Goal: Task Accomplishment & Management: Use online tool/utility

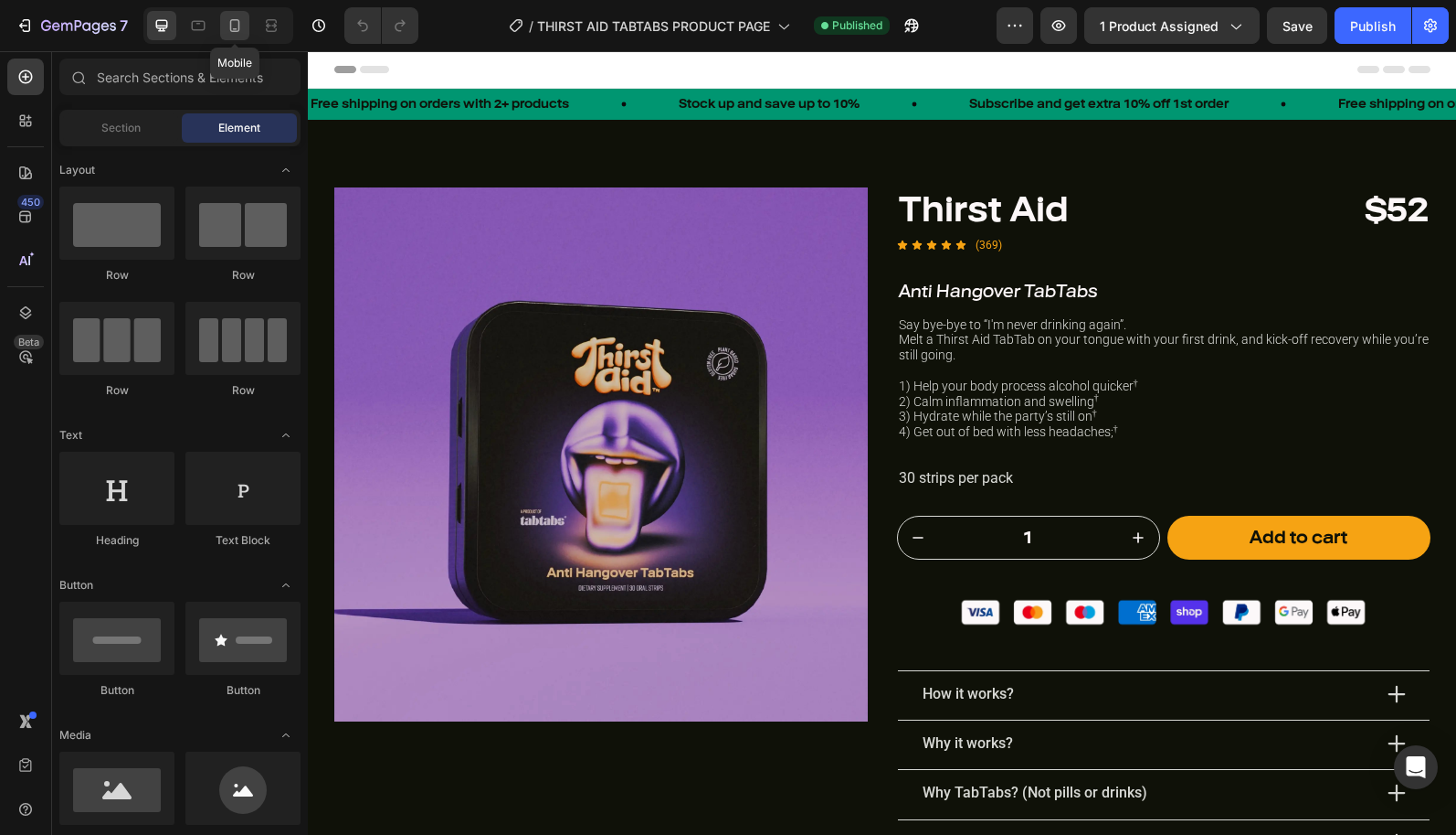
click at [233, 27] on icon at bounding box center [235, 26] width 18 height 18
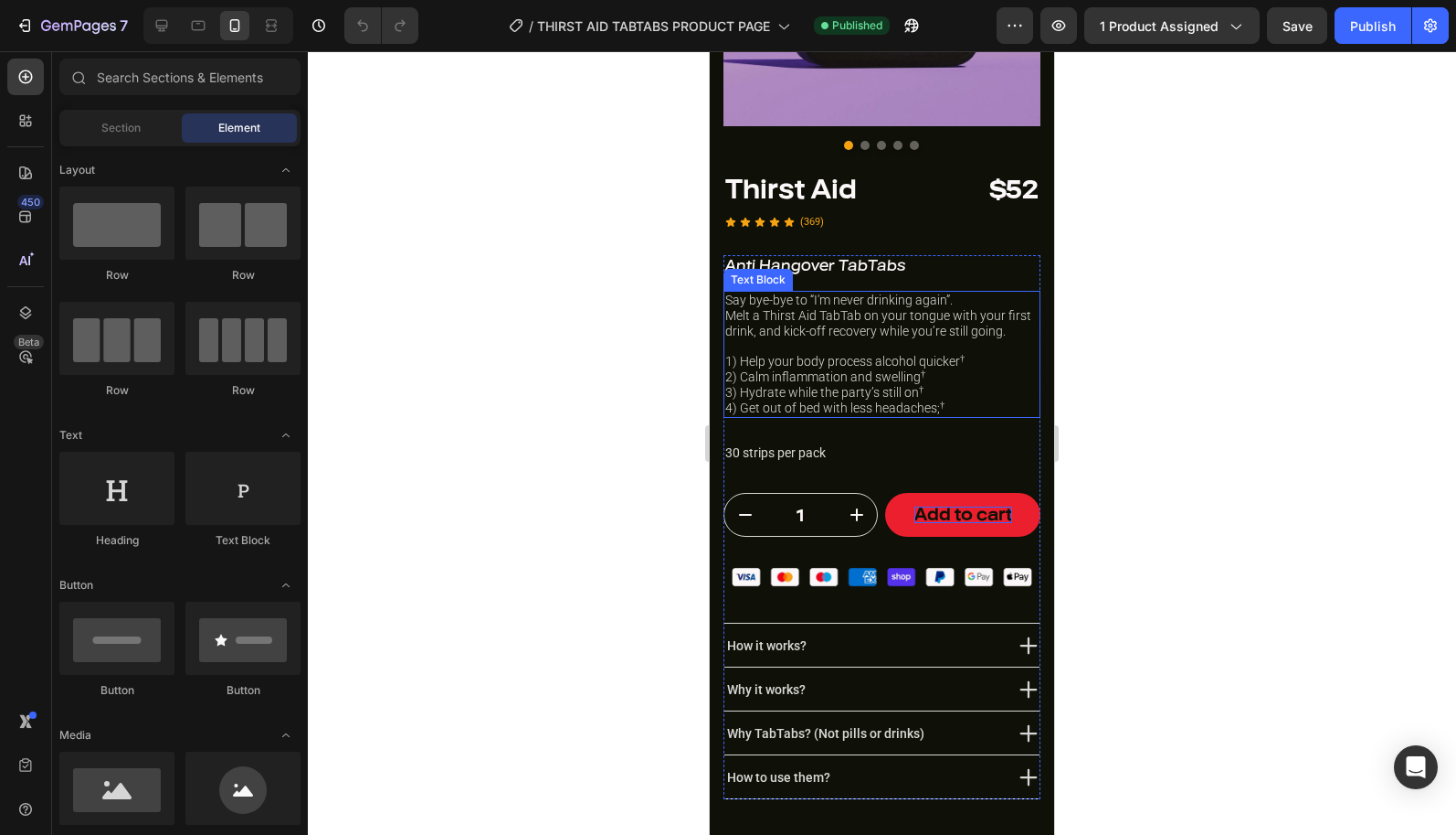
scroll to position [342, 0]
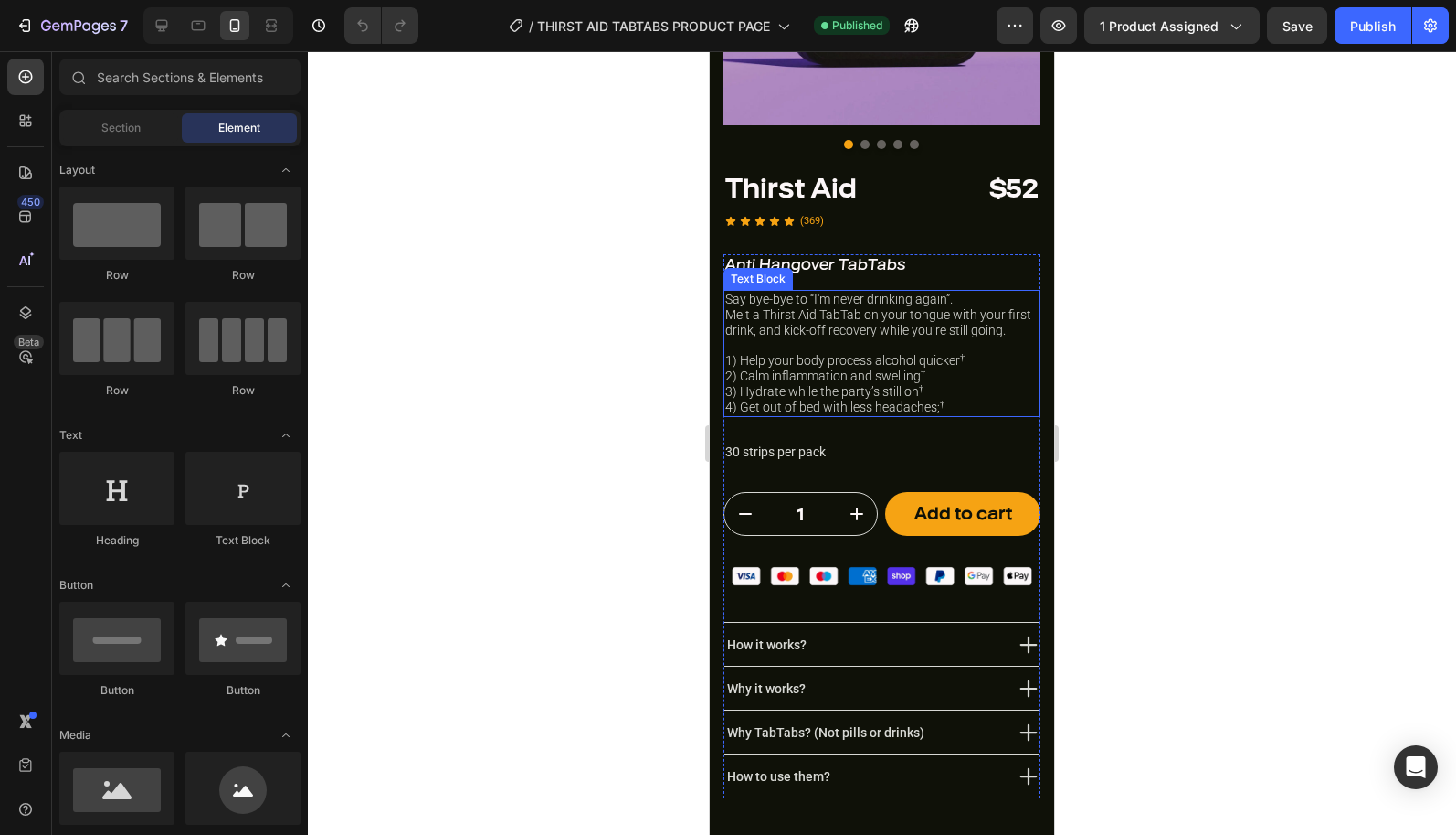
click at [837, 384] on p "3) Hydrate while the party’s still on †" at bounding box center [882, 391] width 314 height 16
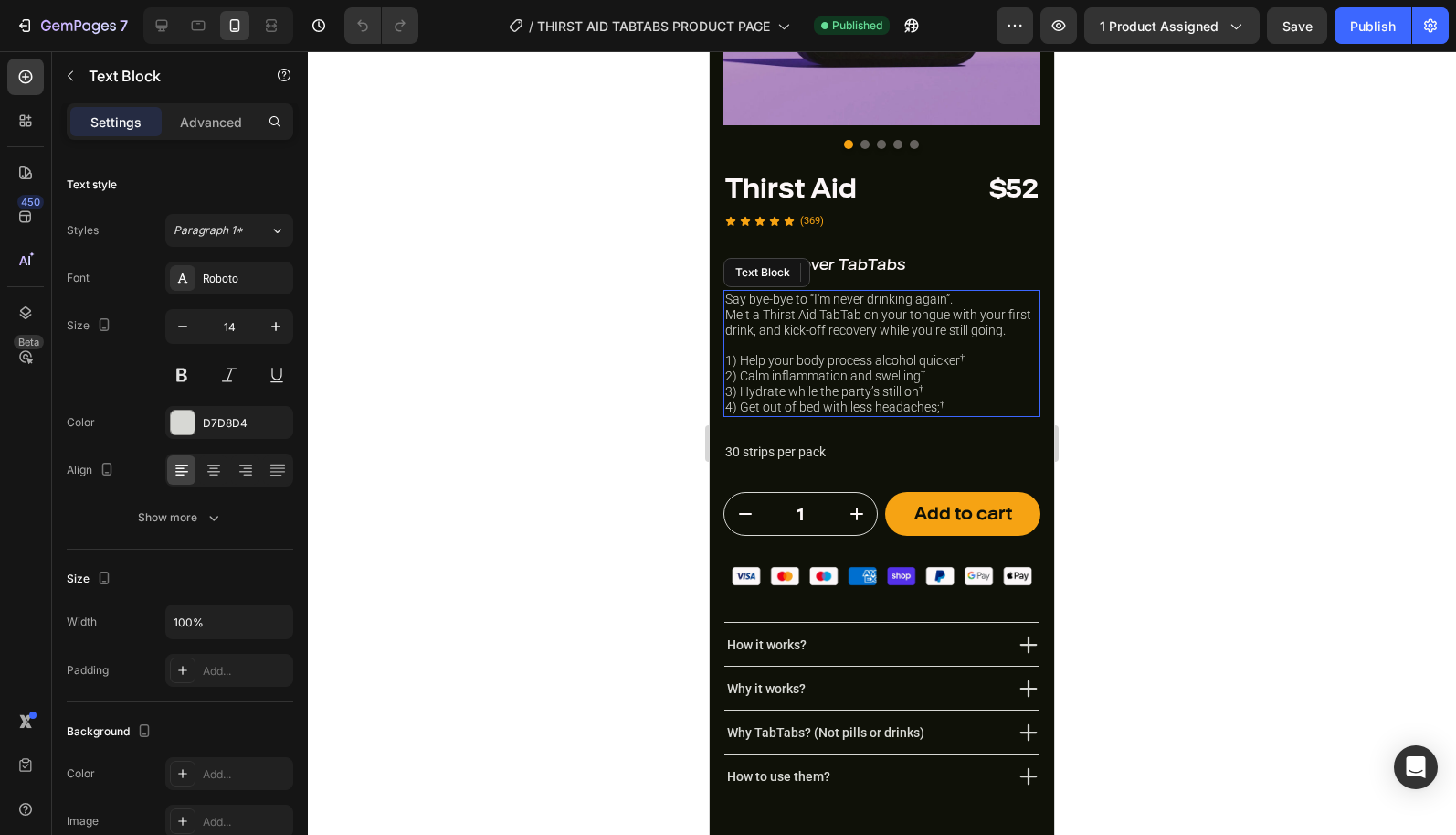
click at [837, 384] on p "3) Hydrate while the party’s still on †" at bounding box center [882, 391] width 314 height 16
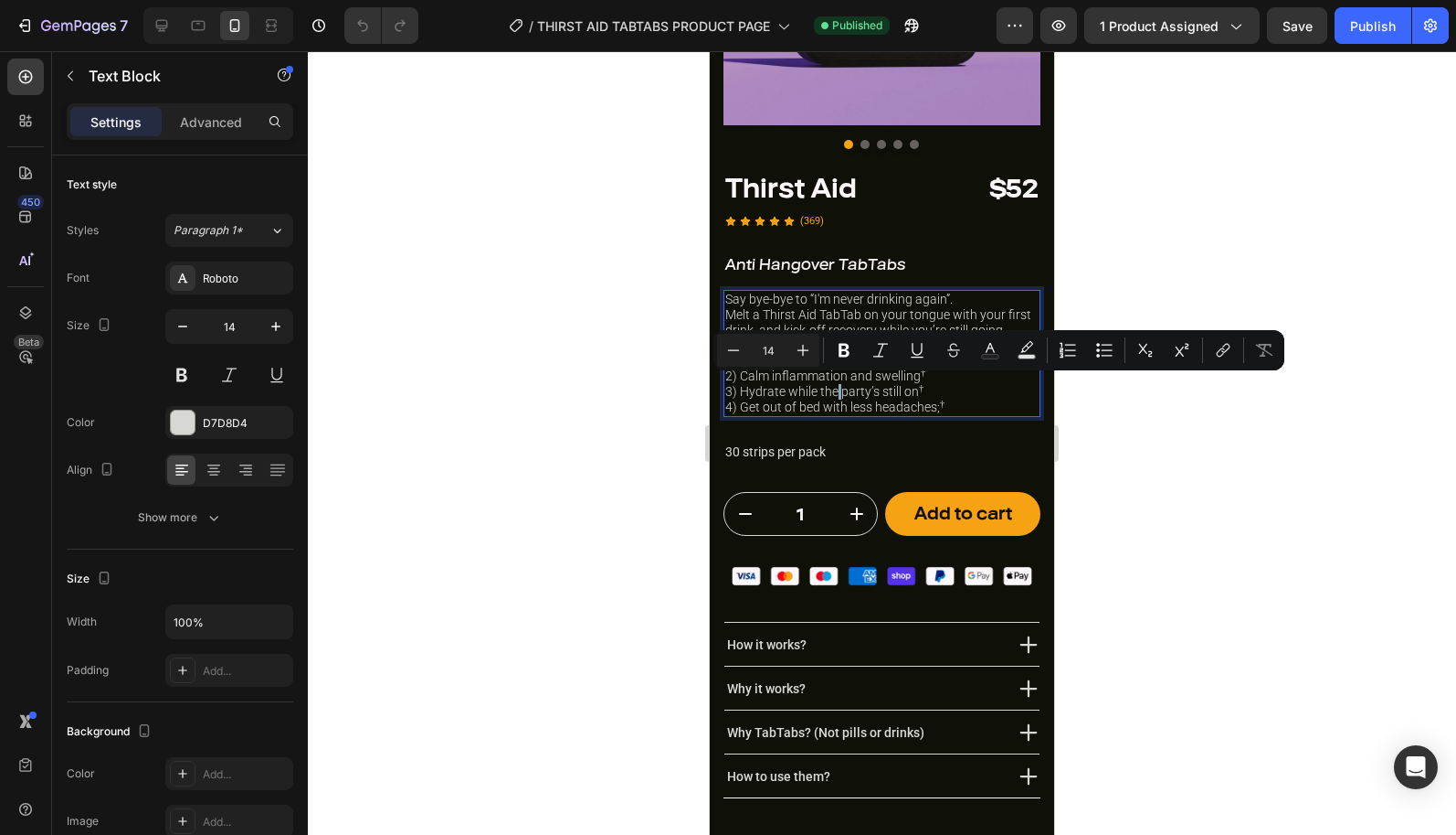
click at [911, 384] on p "3) Hydrate while the party’s still on †" at bounding box center [882, 391] width 314 height 16
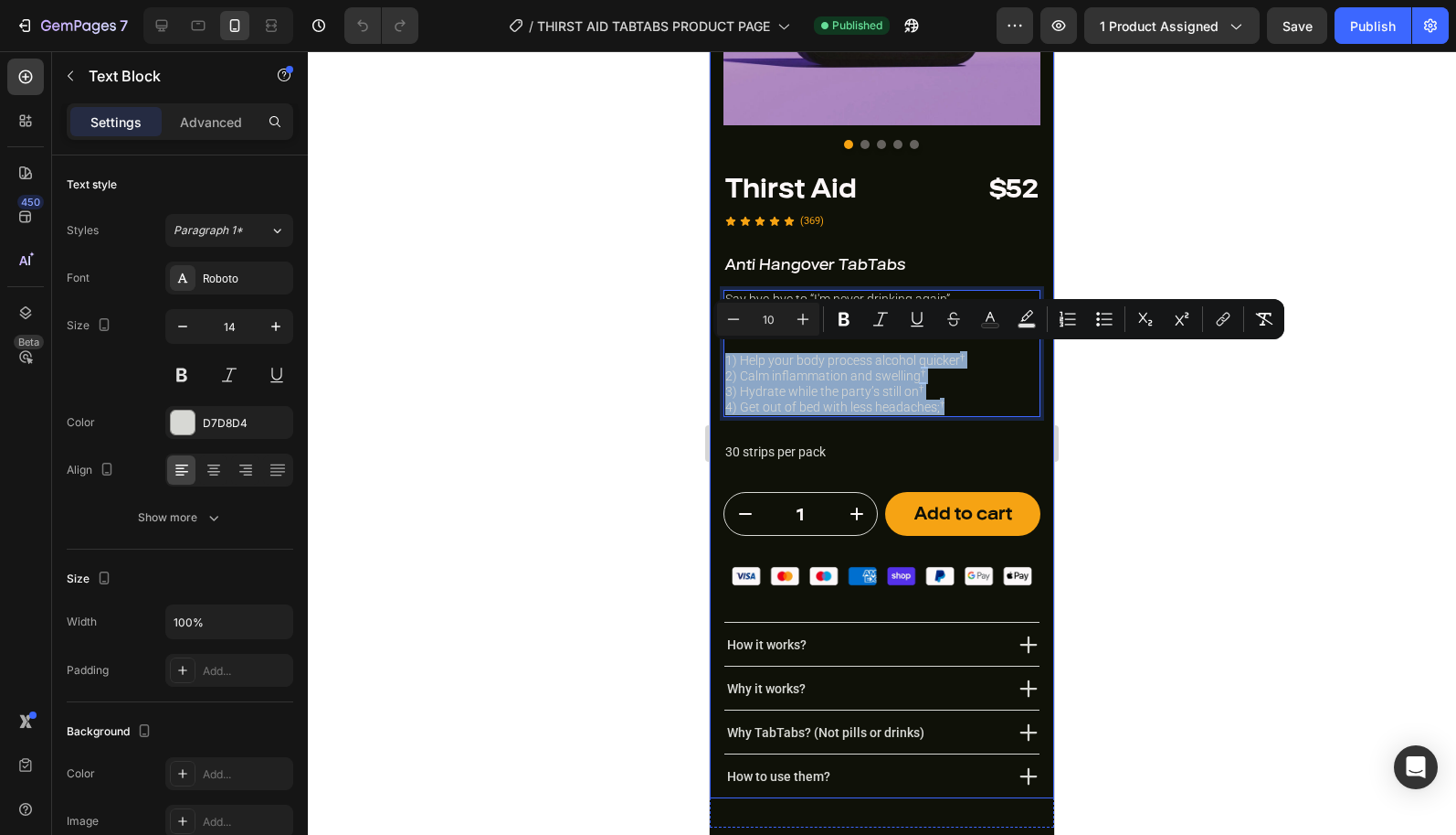
drag, startPoint x: 950, startPoint y: 398, endPoint x: 716, endPoint y: 358, distance: 237.4
click at [716, 358] on div "Image Image Image Image Image Carousel Thirst Aid Heading $52 Heading Row Icon …" at bounding box center [882, 303] width 344 height 990
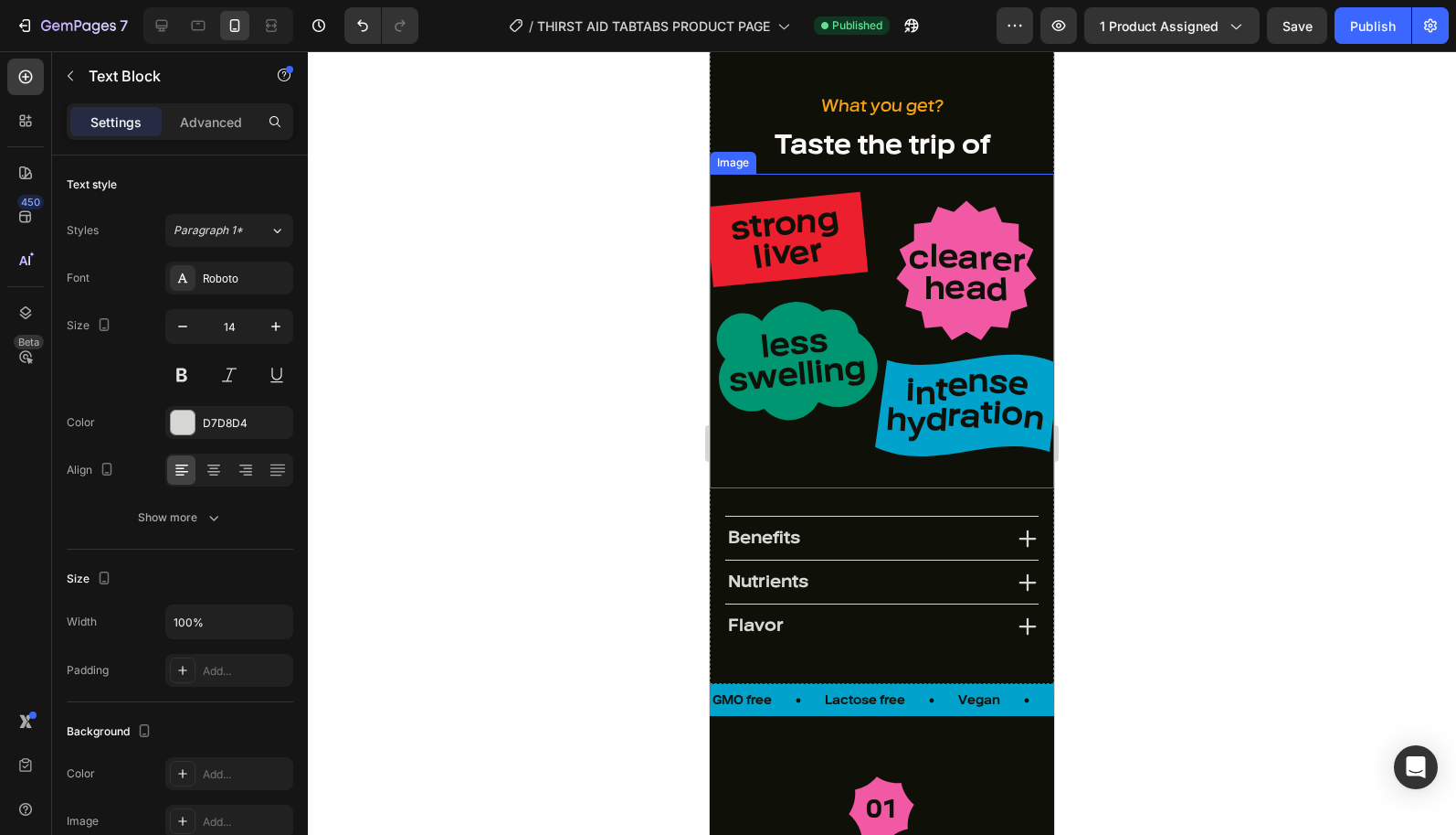
scroll to position [1903, 0]
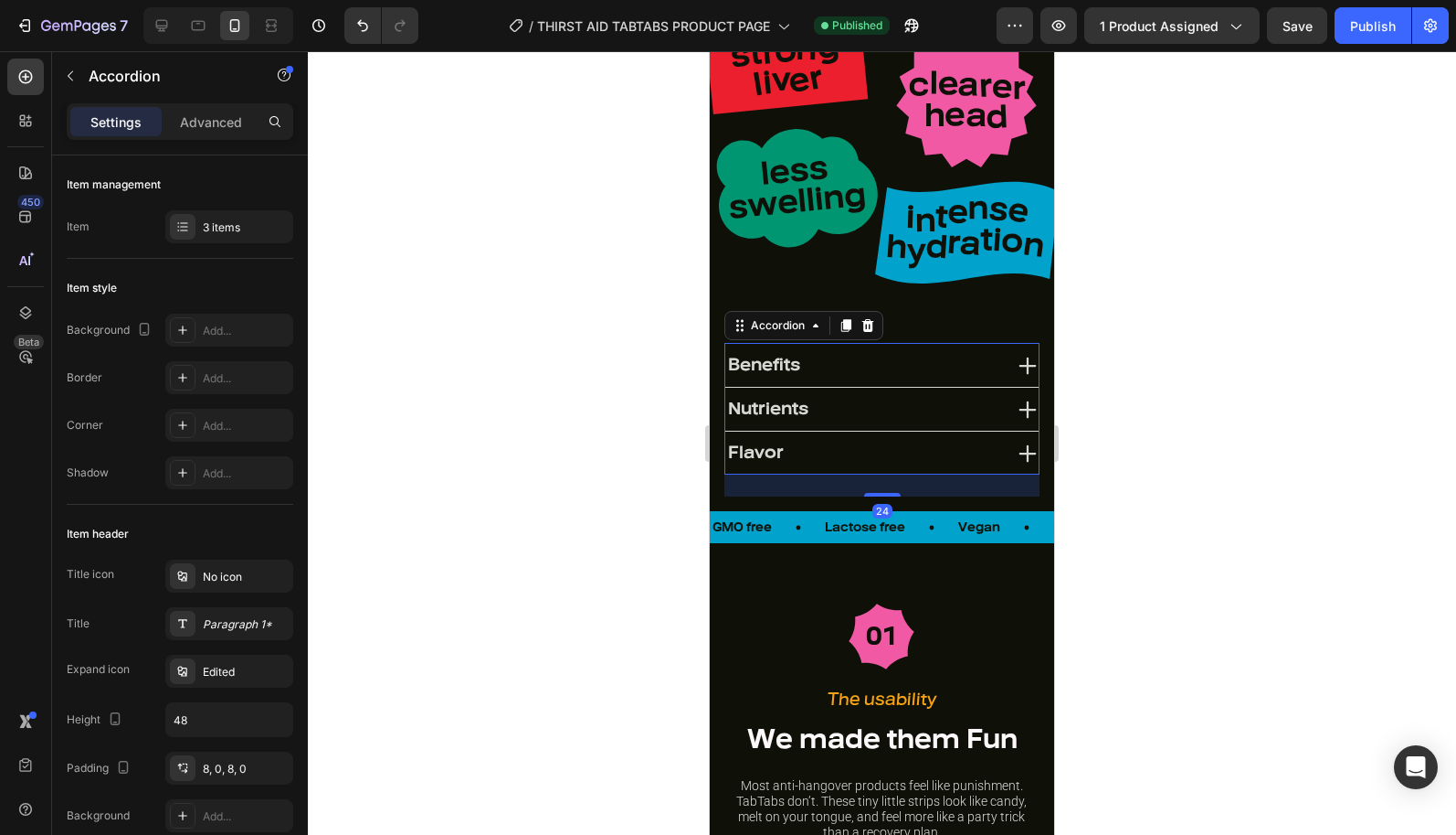
click at [1025, 368] on icon at bounding box center [1028, 365] width 22 height 22
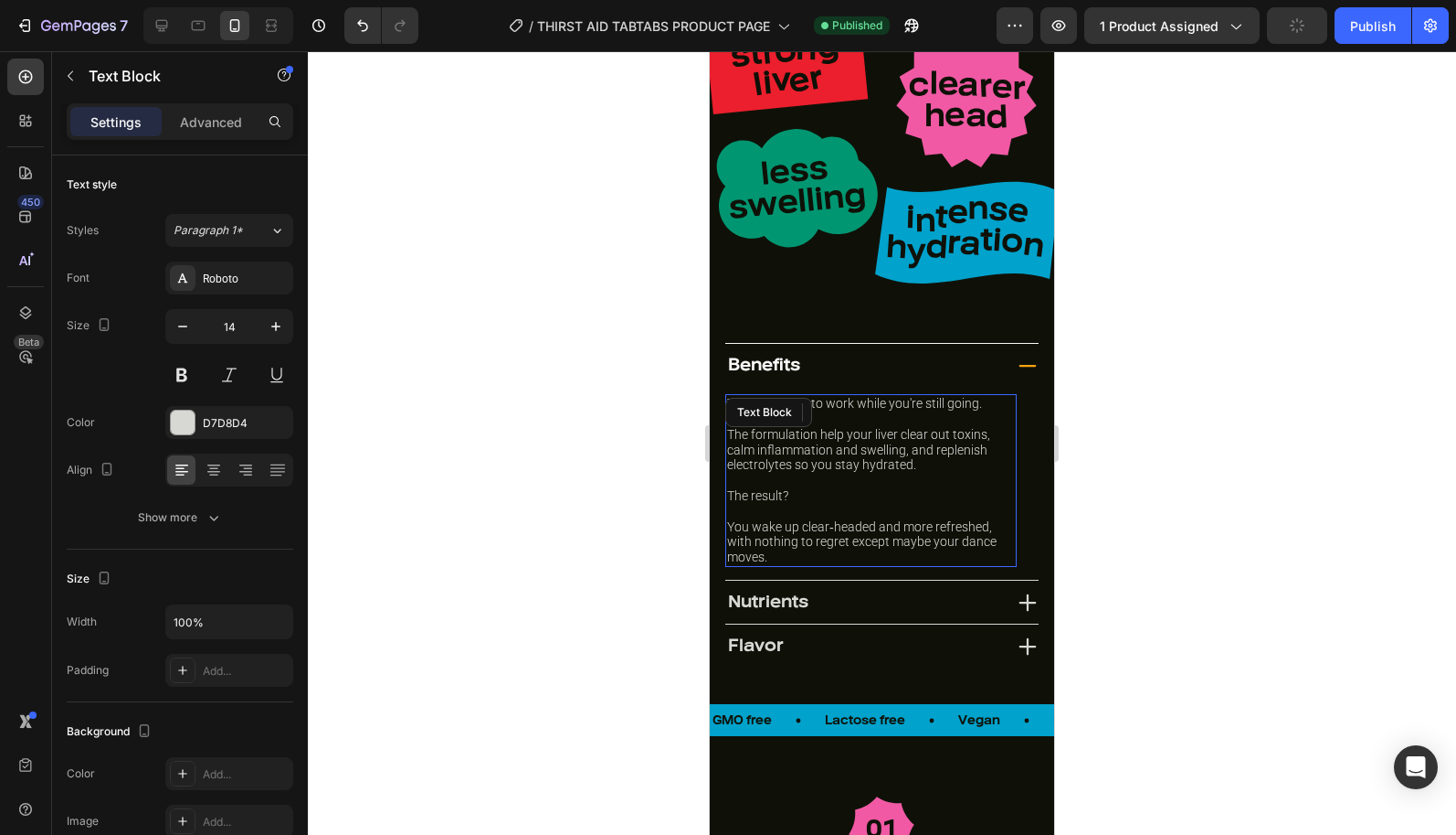
click at [871, 466] on p "The formulation help your liver clear out toxins, calm inflammation and swellin…" at bounding box center [871, 450] width 288 height 46
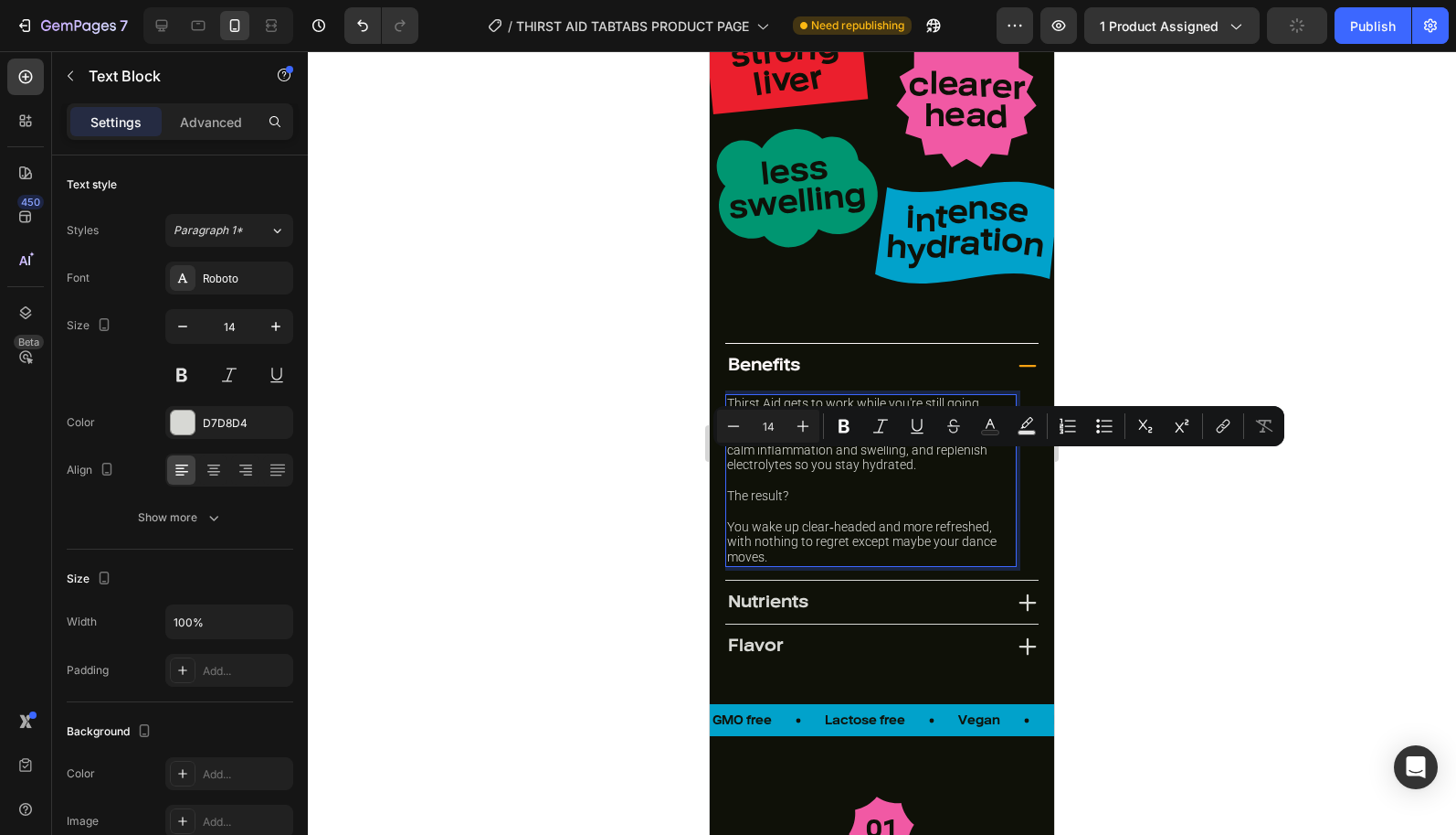
click at [877, 504] on p "Rich Text Editor. Editing area: main" at bounding box center [871, 511] width 288 height 16
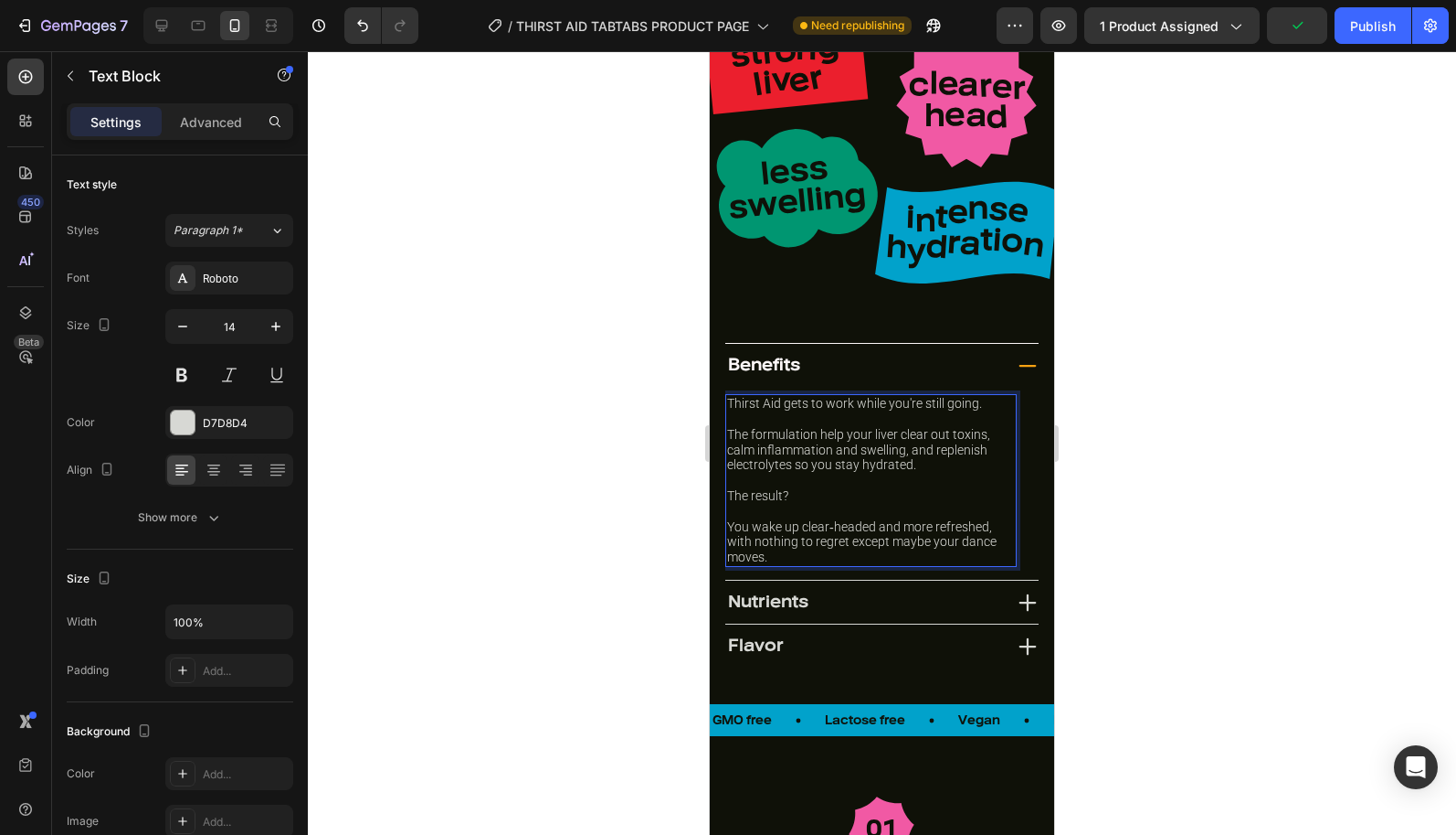
click at [875, 421] on p "Rich Text Editor. Editing area: main" at bounding box center [871, 419] width 288 height 16
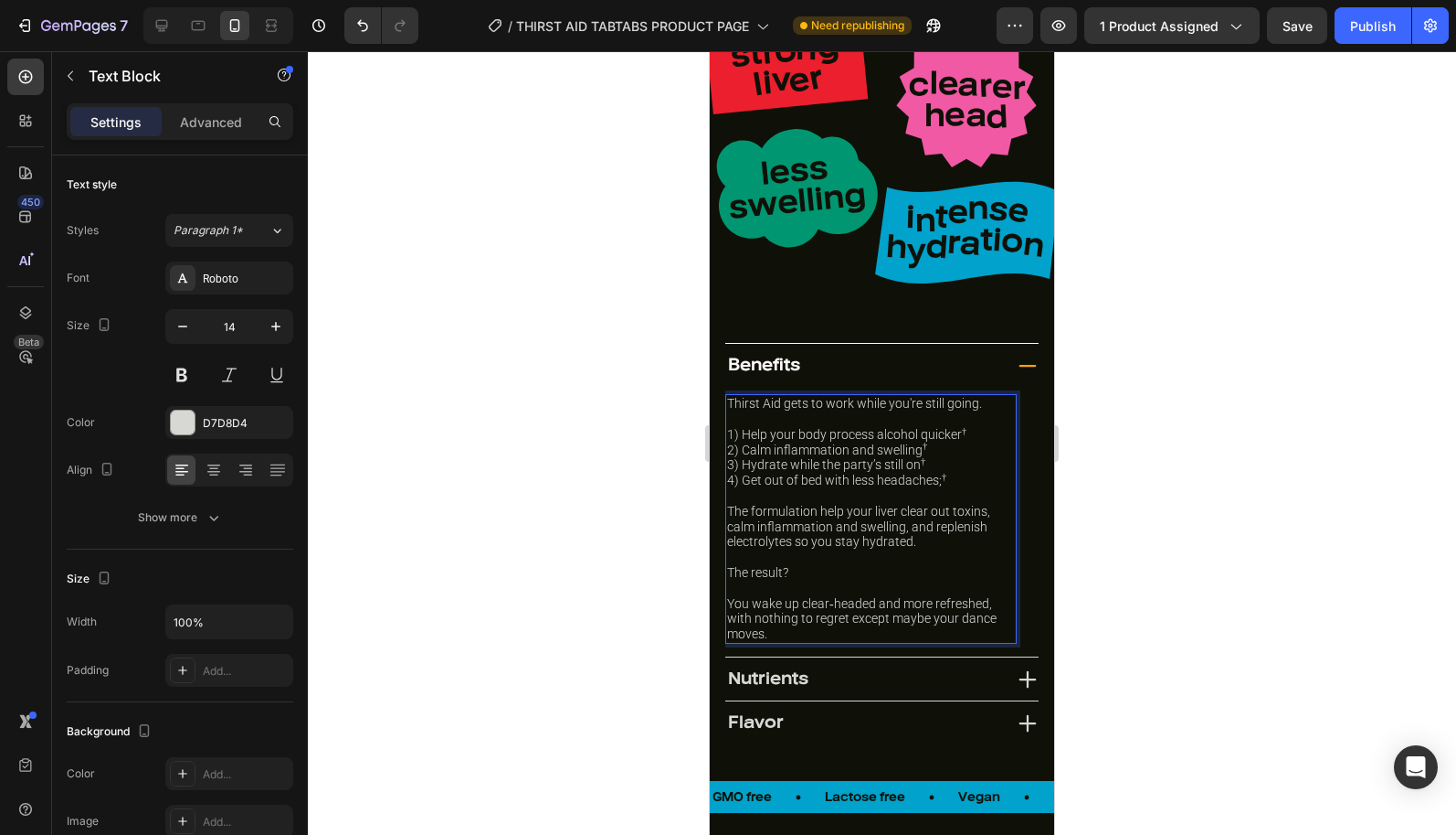
click at [841, 508] on p "The formulation help your liver clear out toxins, calm inflammation and swellin…" at bounding box center [871, 527] width 288 height 46
click at [872, 565] on p "The result?" at bounding box center [871, 572] width 288 height 16
click at [846, 507] on p "The formulation helps your liver clear out toxins, calm inflammation and swelli…" at bounding box center [871, 527] width 288 height 46
click at [1130, 411] on div at bounding box center [882, 442] width 1148 height 783
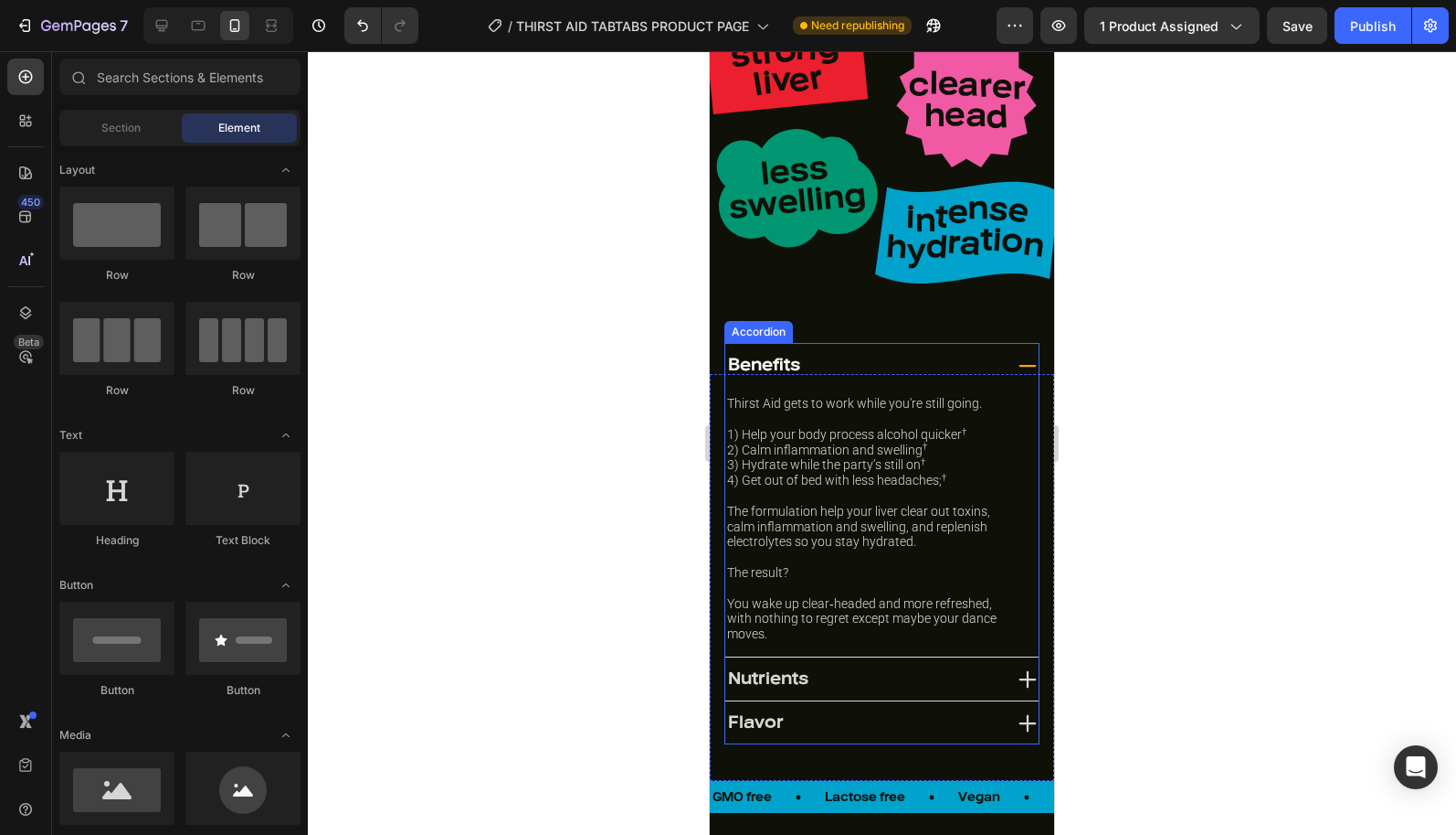
click at [1030, 364] on icon at bounding box center [1028, 365] width 18 height 2
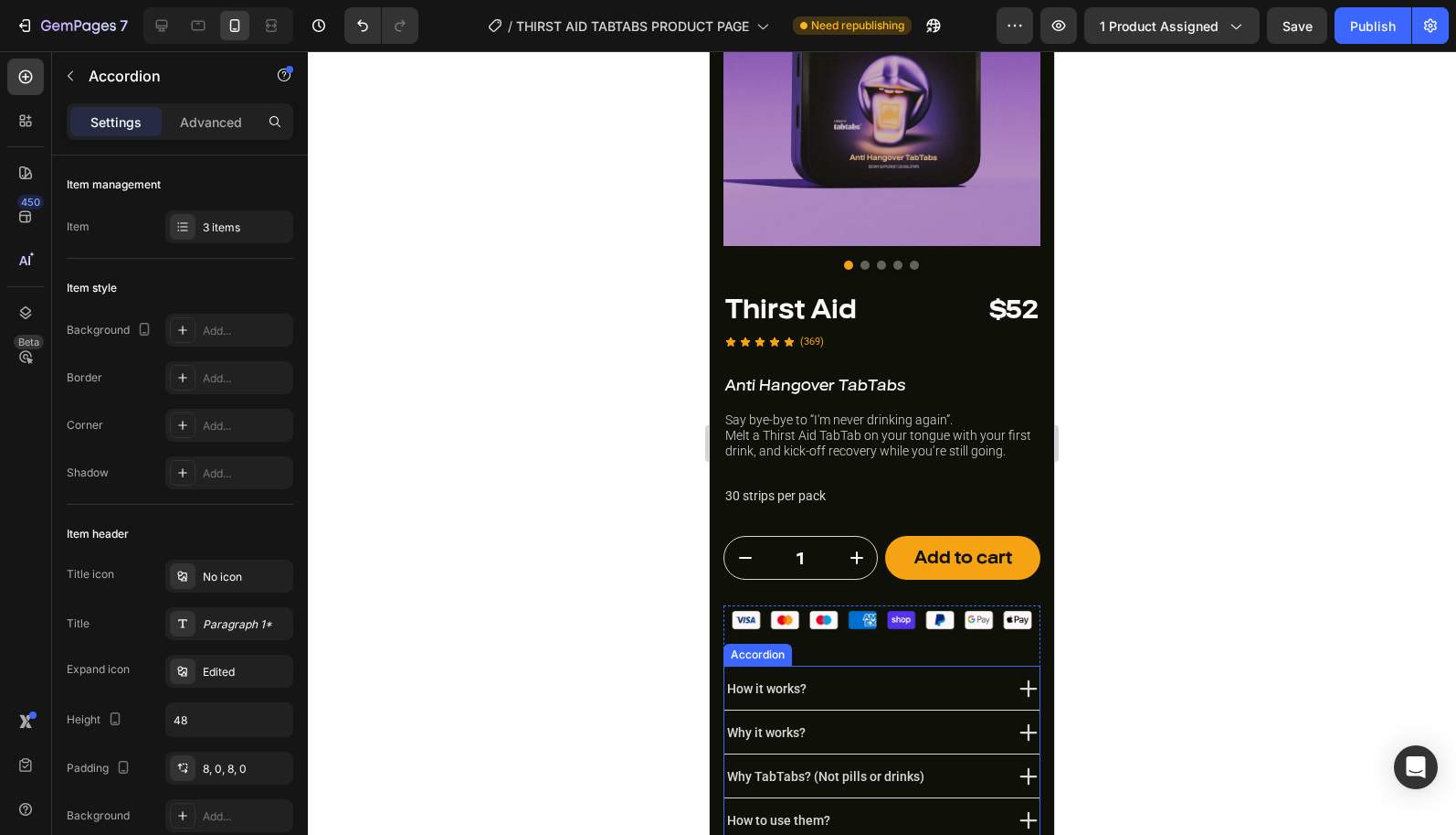
scroll to position [422, 0]
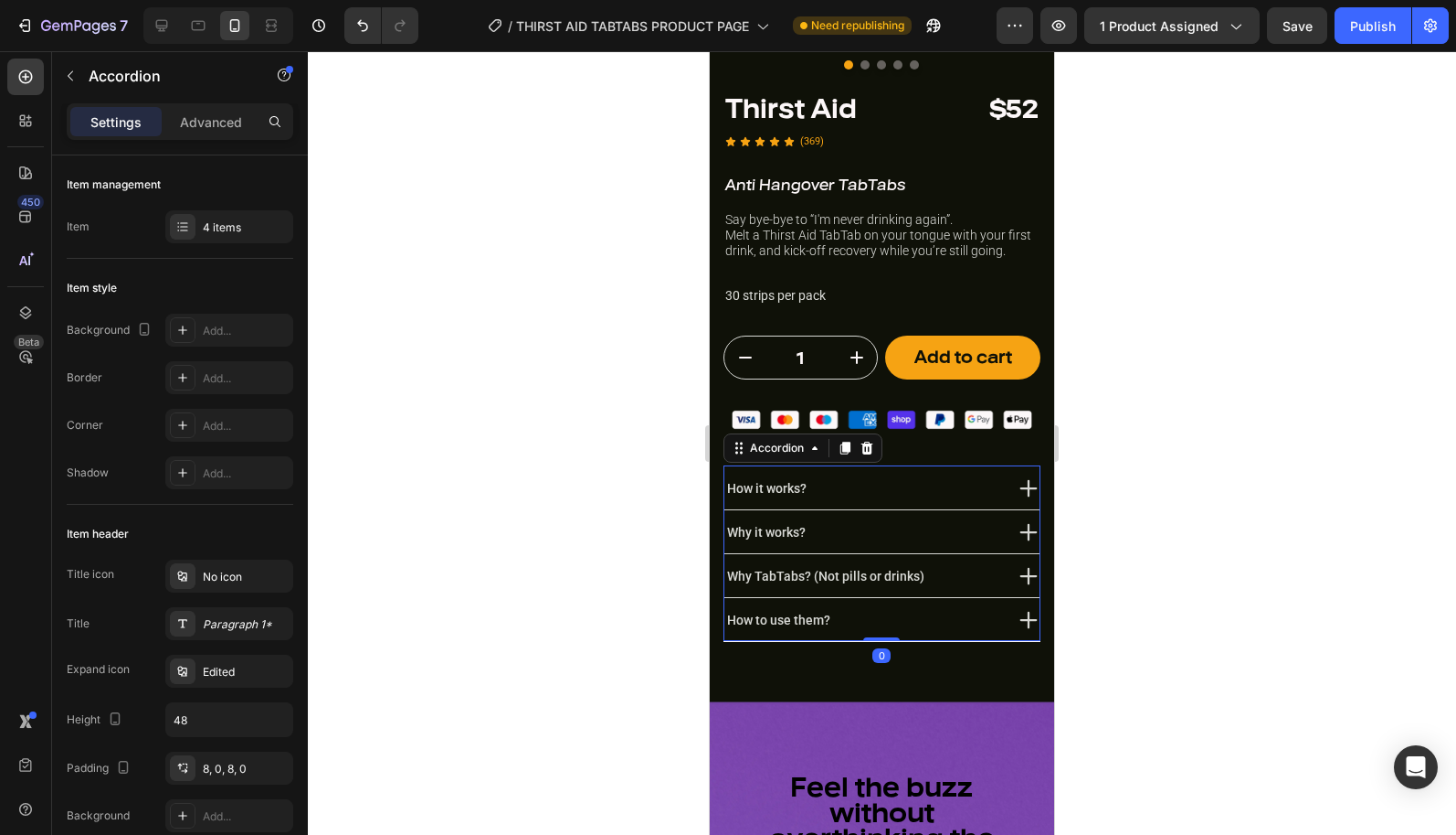
click at [1026, 483] on icon at bounding box center [1029, 488] width 18 height 18
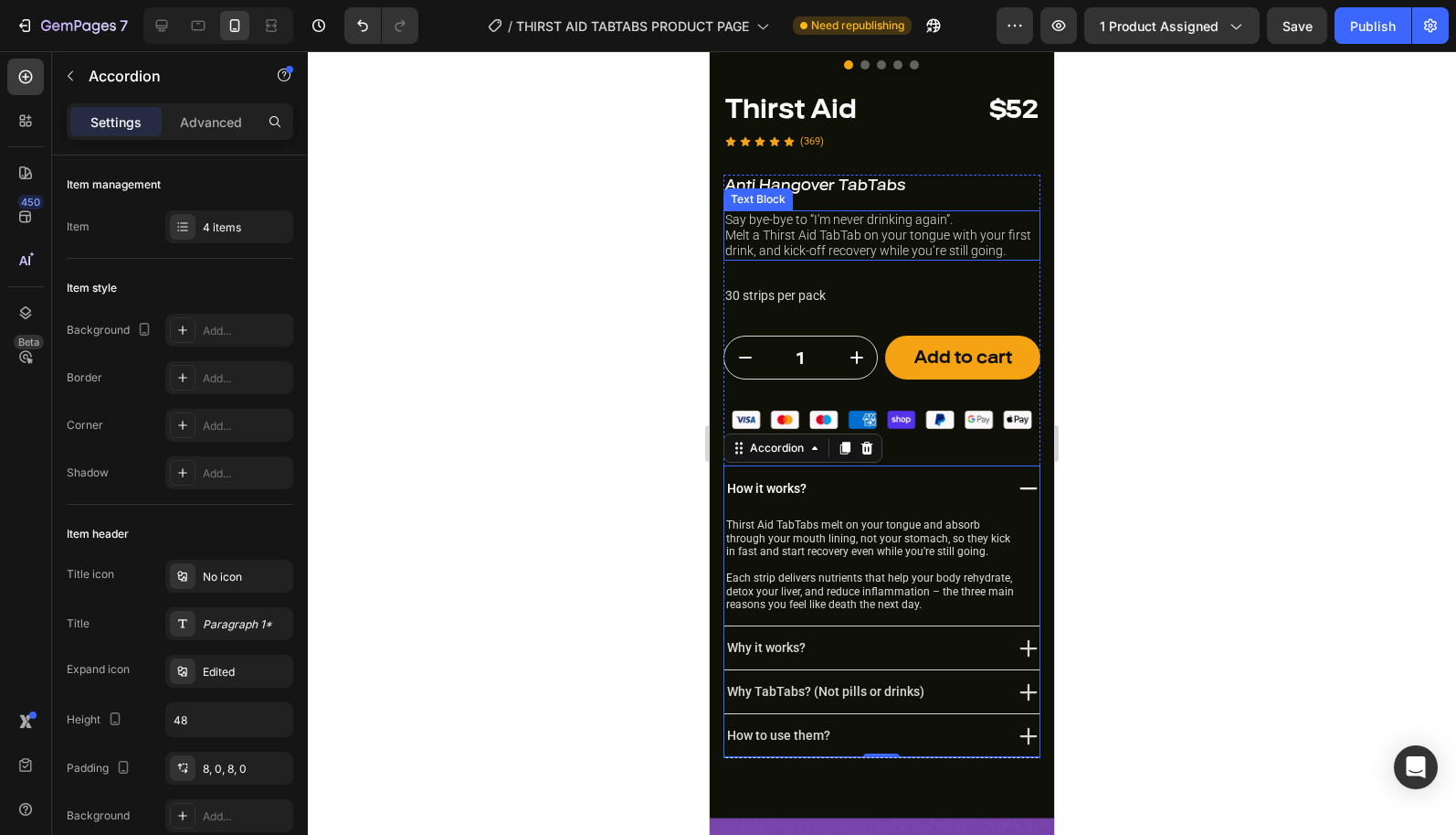
scroll to position [329, 0]
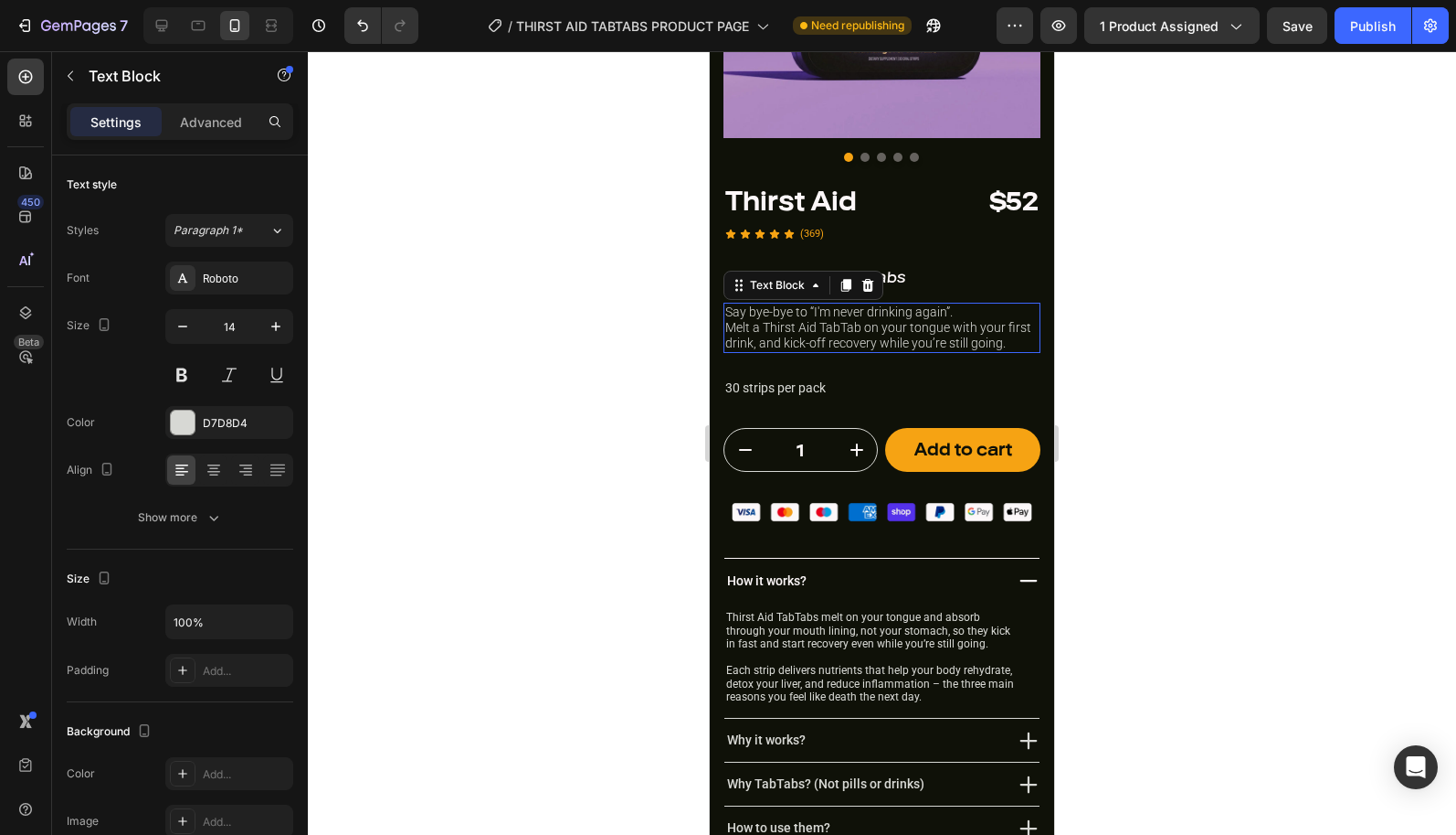
click at [862, 331] on p "Melt a Thirst Aid TabTab on your tongue with your first drink, and kick-off rec…" at bounding box center [882, 336] width 314 height 31
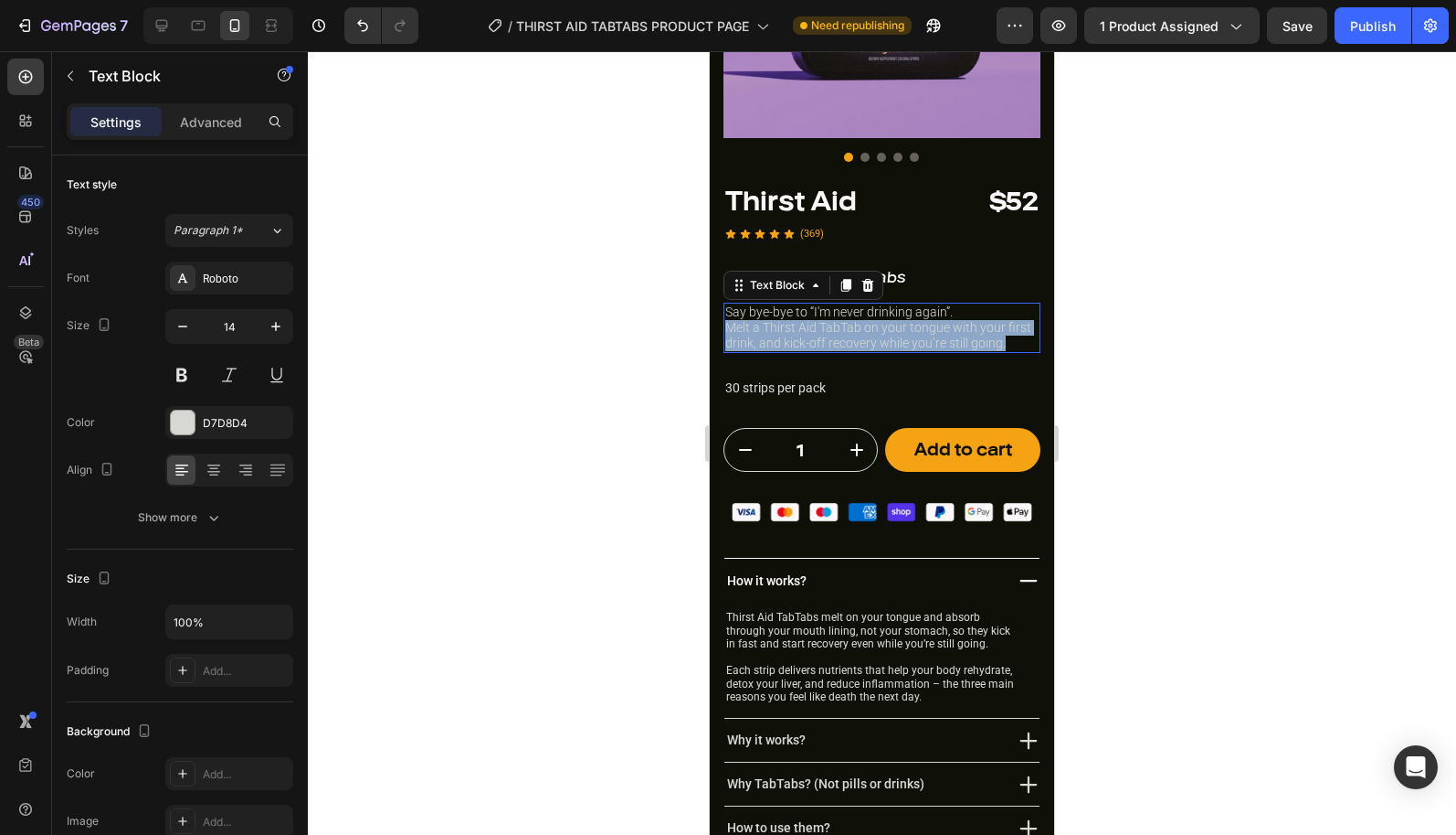
click at [862, 331] on p "Melt a Thirst Aid TabTab on your tongue with your first drink, and kick-off rec…" at bounding box center [882, 336] width 314 height 31
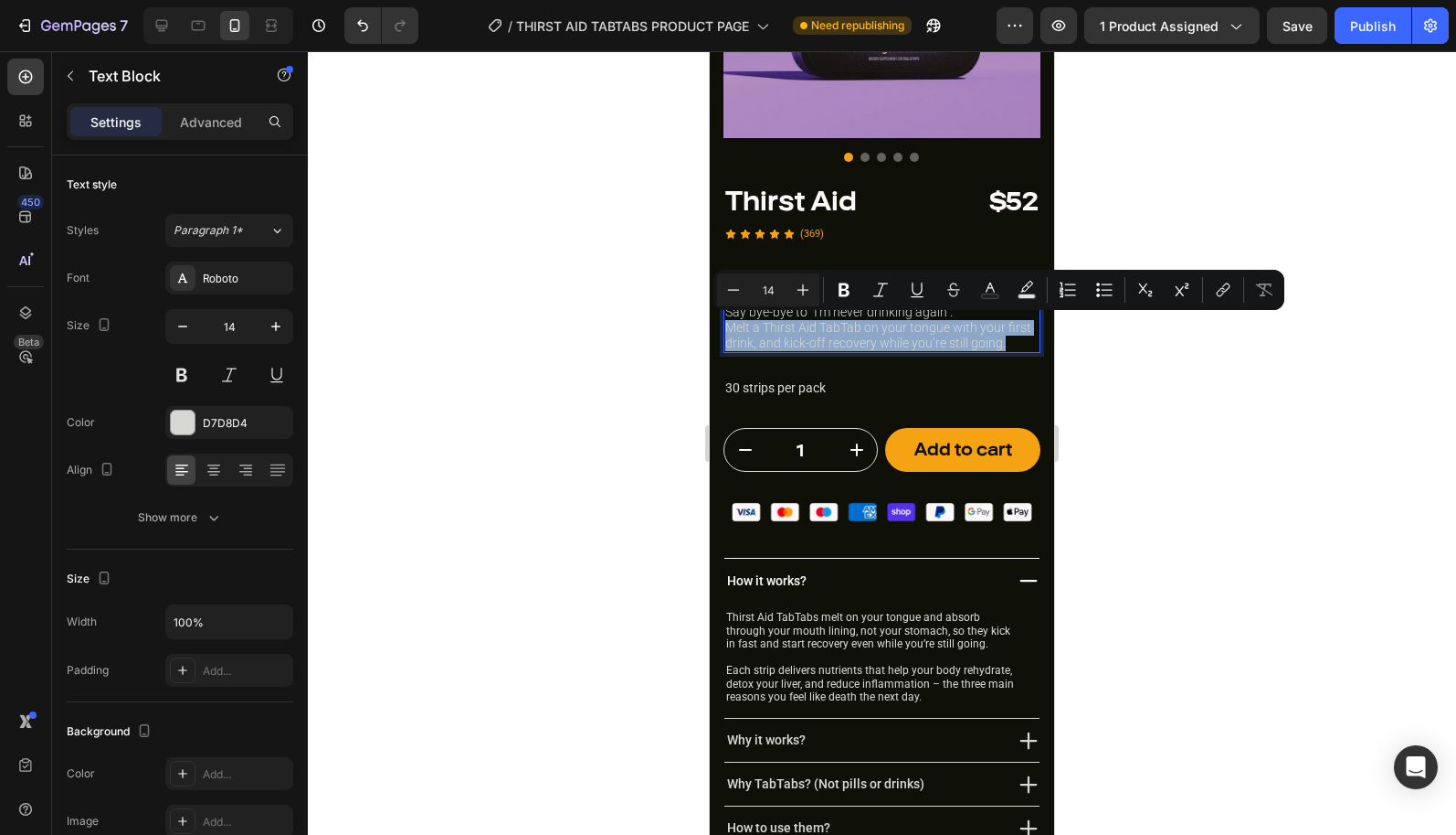
click at [917, 328] on p "Melt a Thirst Aid TabTab on your tongue with your first drink, and kick-off rec…" at bounding box center [882, 336] width 314 height 31
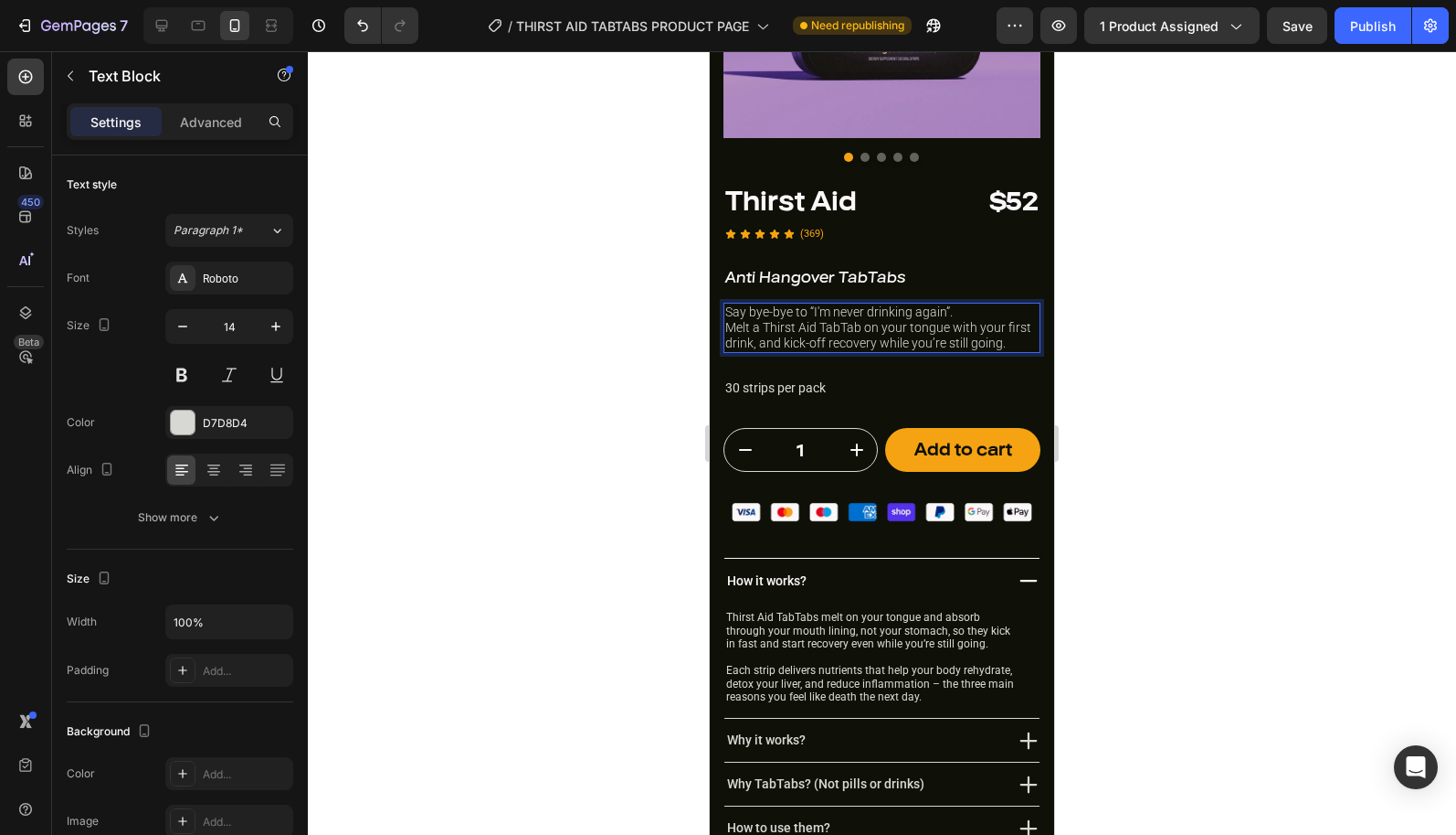
click at [945, 311] on p "Say bye-bye to “I'm never drinking again”." at bounding box center [882, 312] width 314 height 16
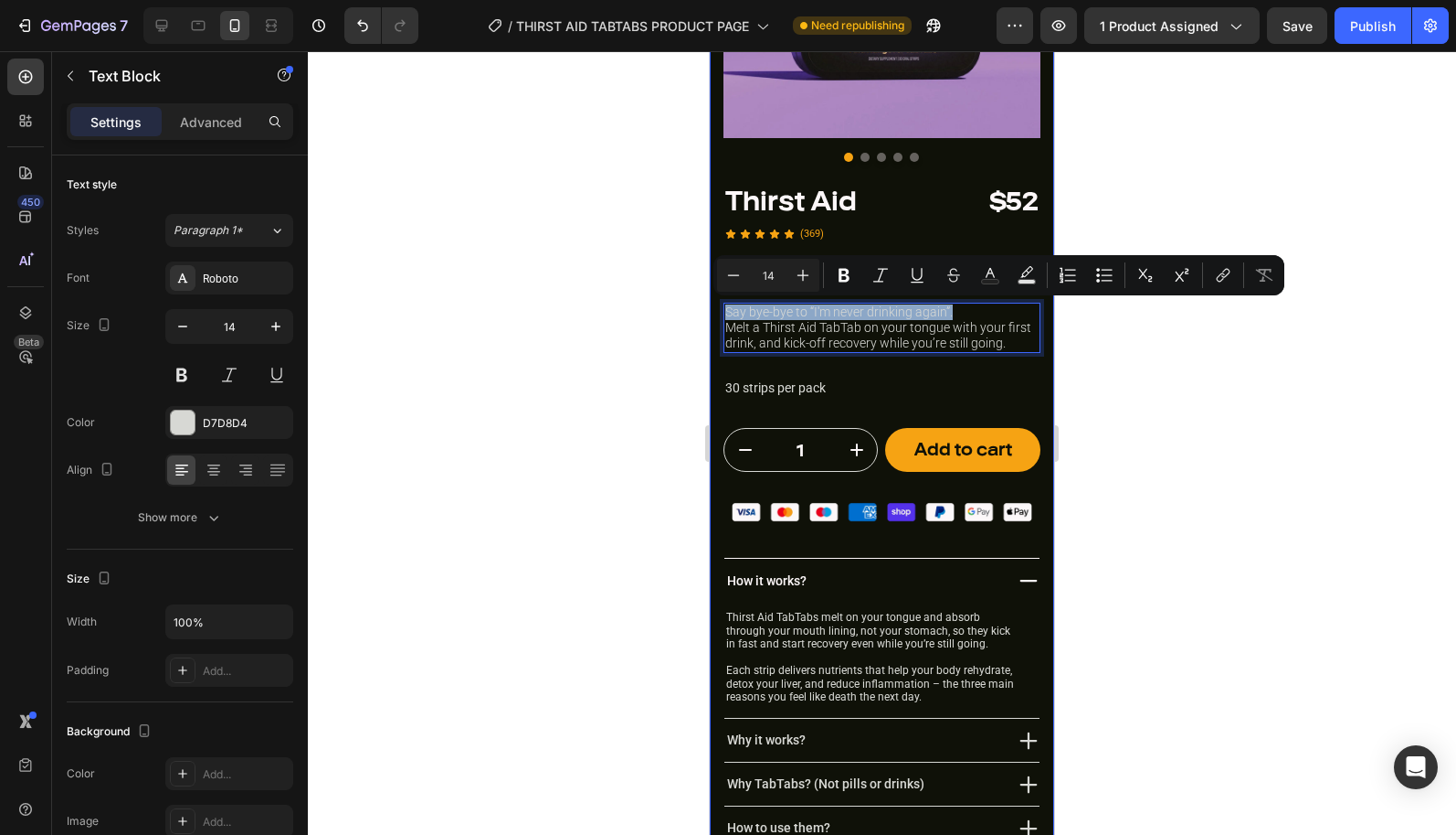
drag, startPoint x: 958, startPoint y: 311, endPoint x: 717, endPoint y: 314, distance: 241.0
click at [717, 314] on div "Image Image Image Image Image Carousel Thirst Aid Heading $52 Heading Row Icon …" at bounding box center [882, 336] width 344 height 1030
click at [731, 314] on p "Say bye-bye to “I'm never drinking again”." at bounding box center [882, 312] width 314 height 16
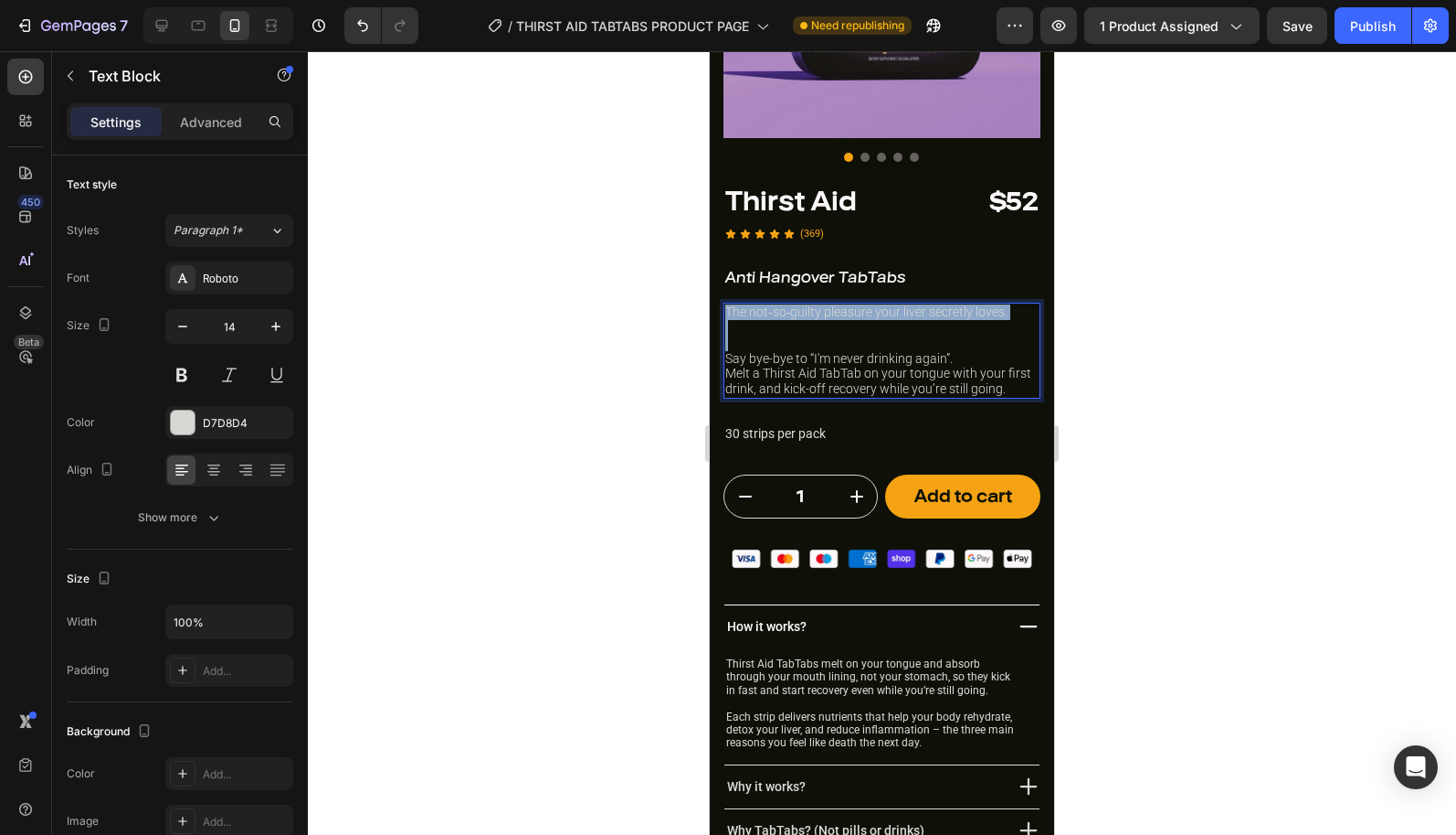
drag, startPoint x: 728, startPoint y: 355, endPoint x: 707, endPoint y: 302, distance: 57.0
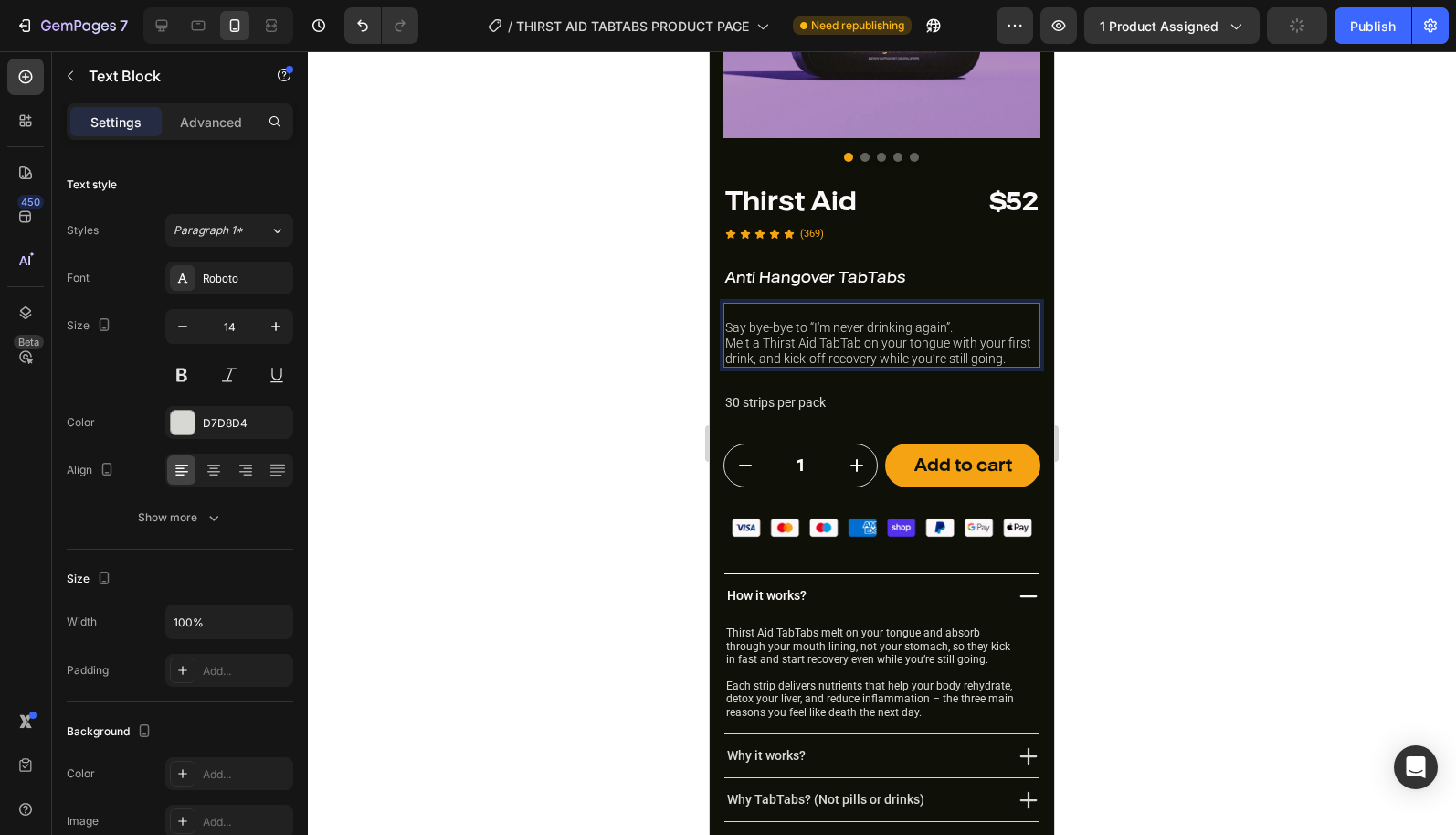
click at [729, 328] on p "Say bye-bye to “I'm never drinking again”." at bounding box center [882, 328] width 314 height 16
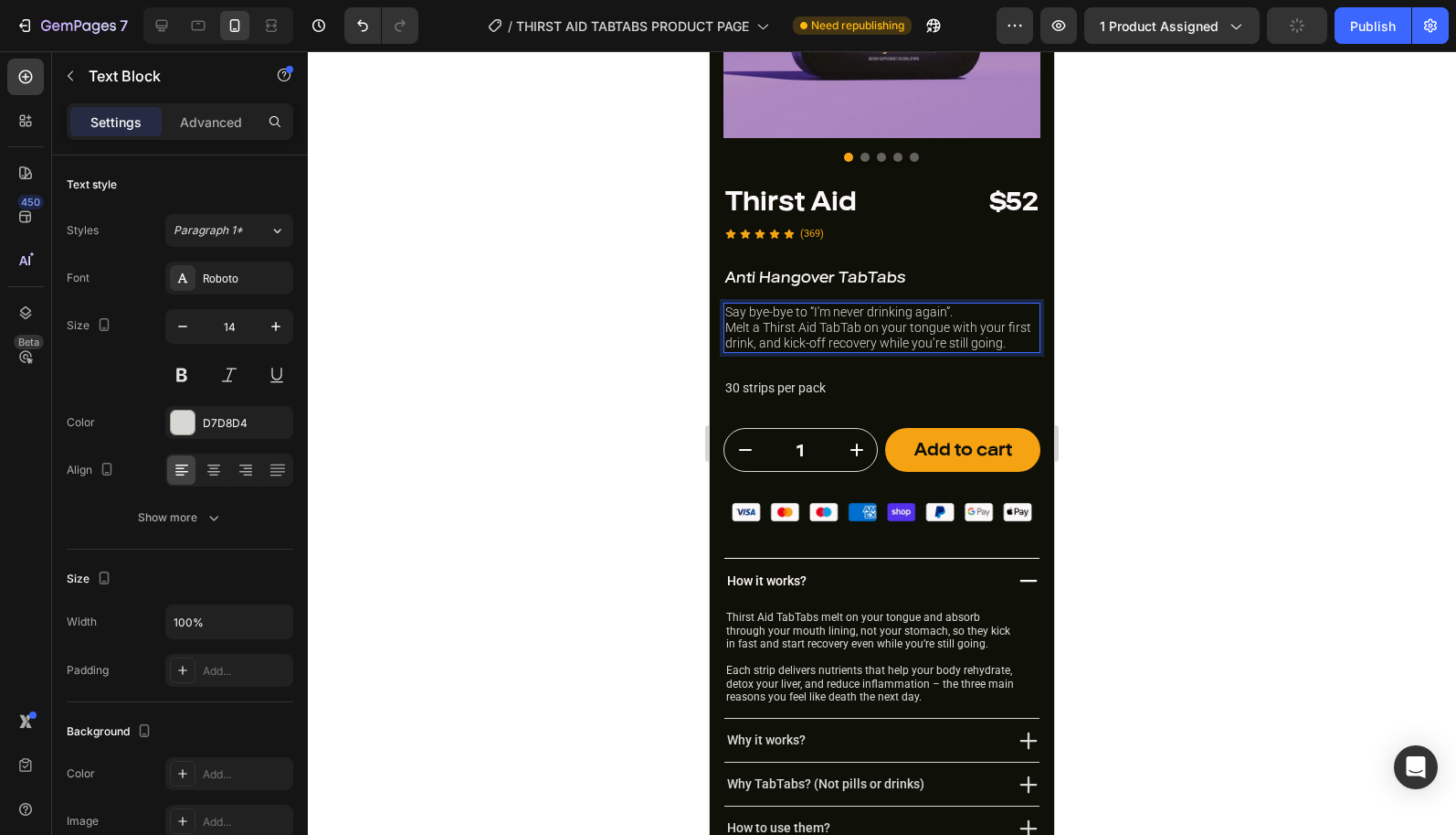
click at [1111, 252] on div at bounding box center [882, 442] width 1148 height 783
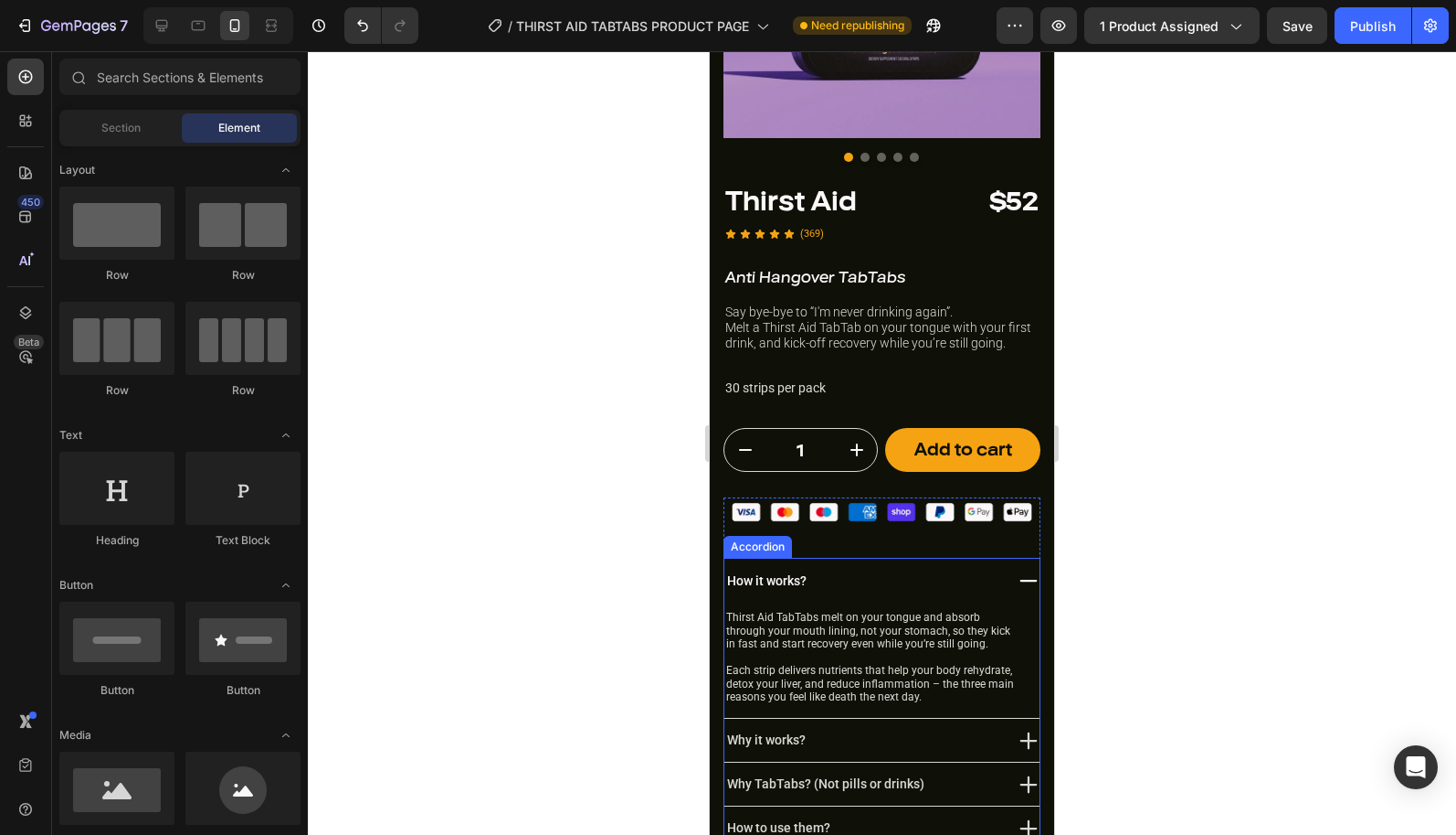
scroll to position [646, 0]
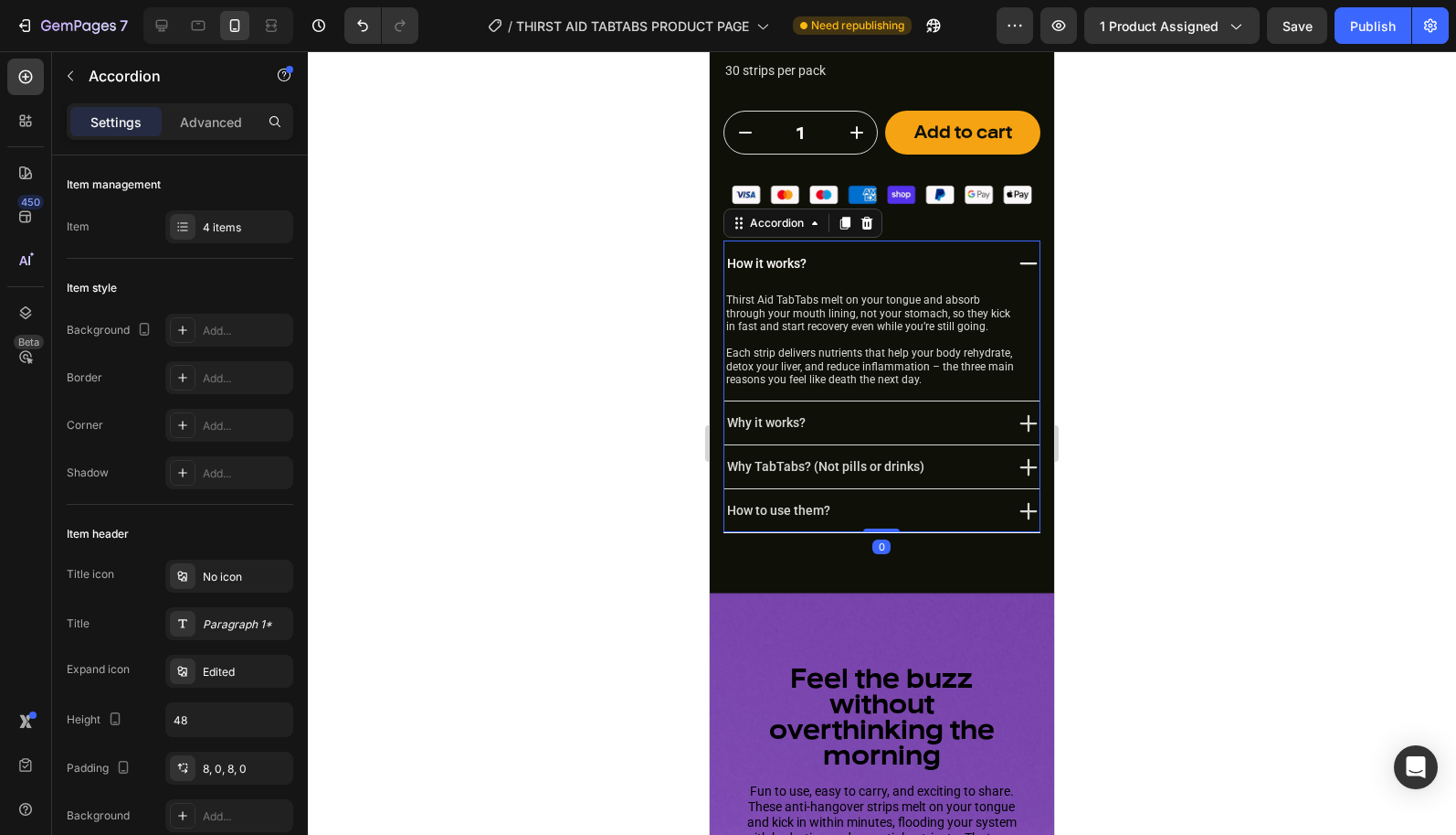
click at [1026, 262] on icon at bounding box center [1029, 263] width 18 height 2
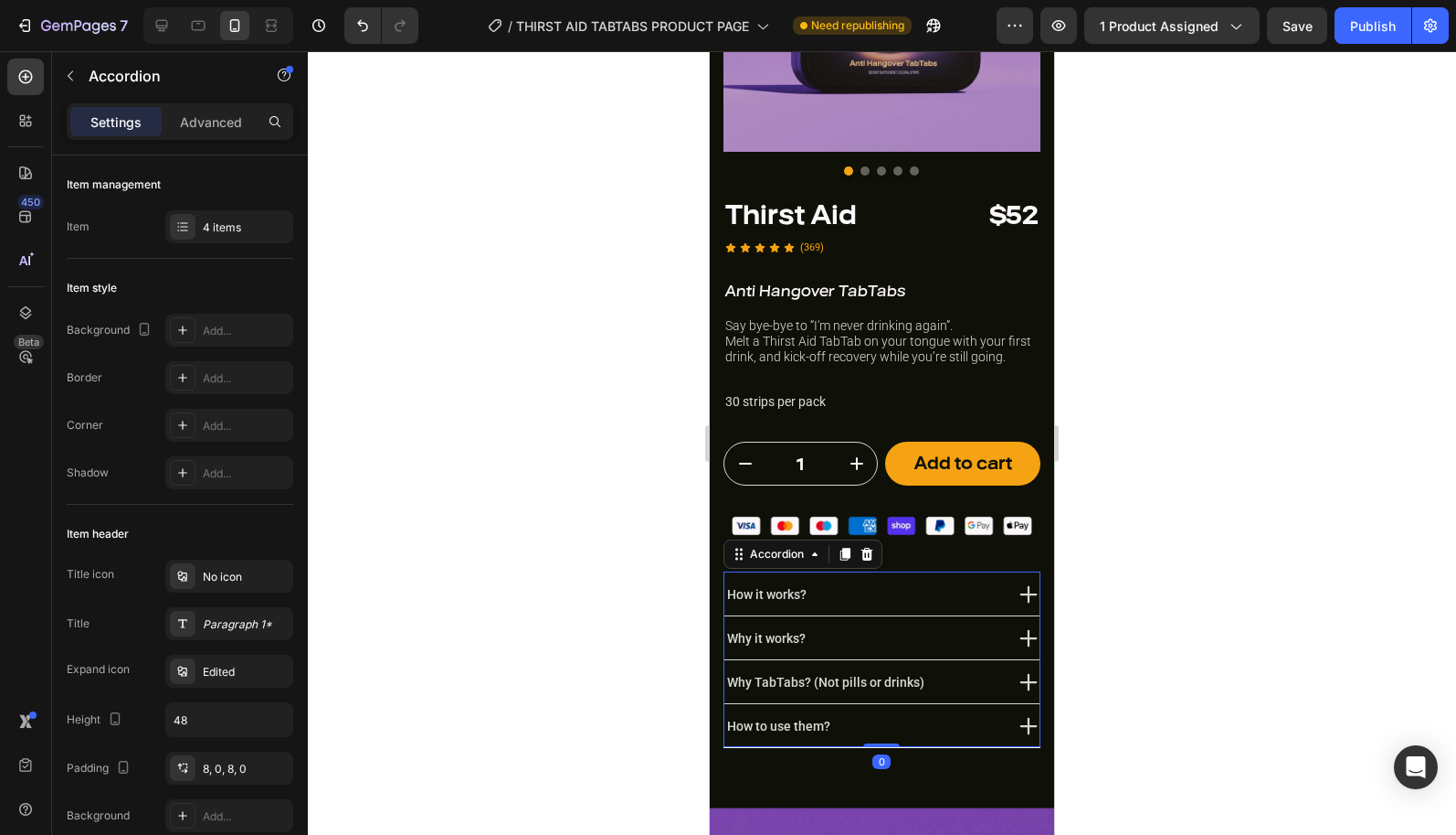
scroll to position [276, 0]
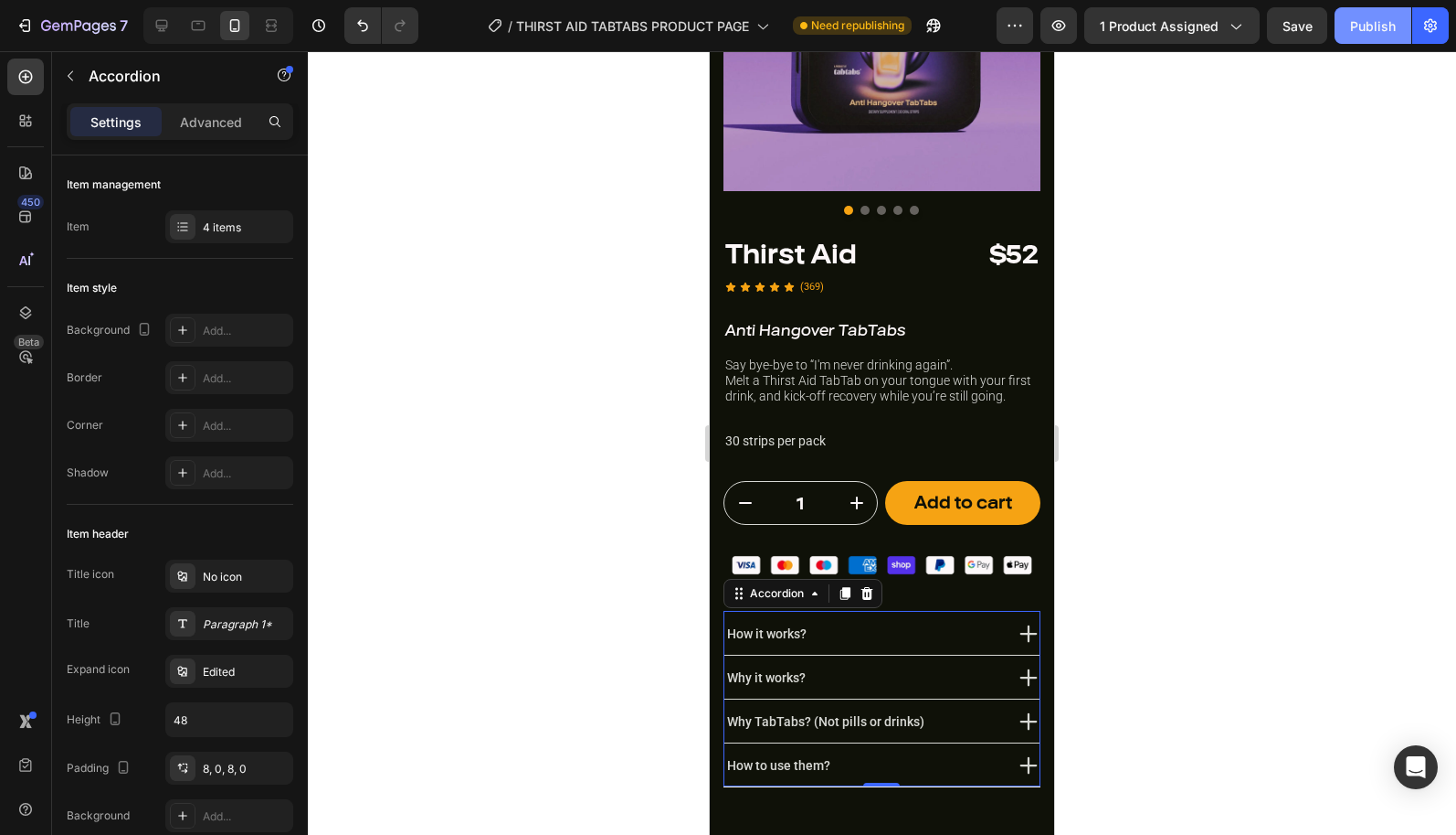
click at [1362, 26] on div "Publish" at bounding box center [1373, 26] width 46 height 19
click at [1171, 261] on div at bounding box center [882, 442] width 1148 height 783
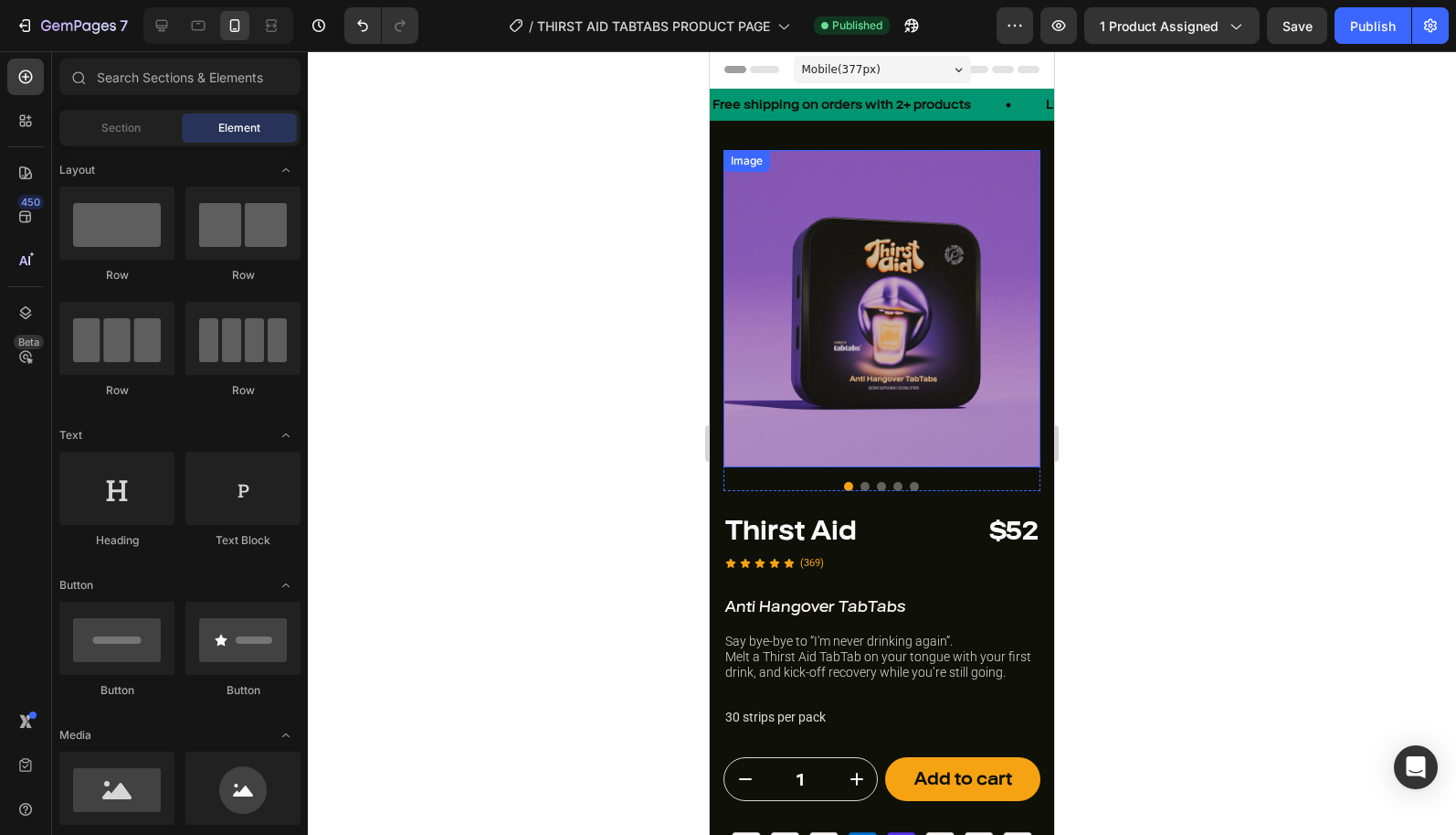
scroll to position [0, 0]
